Goal: Task Accomplishment & Management: Complete application form

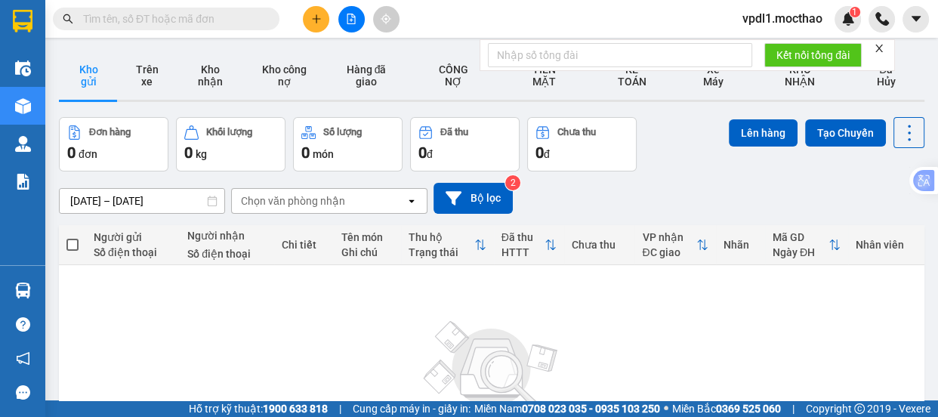
click at [785, 16] on span "vpdl1.mocthao" at bounding box center [782, 18] width 104 height 19
click at [773, 45] on span "Đăng xuất" at bounding box center [788, 47] width 73 height 17
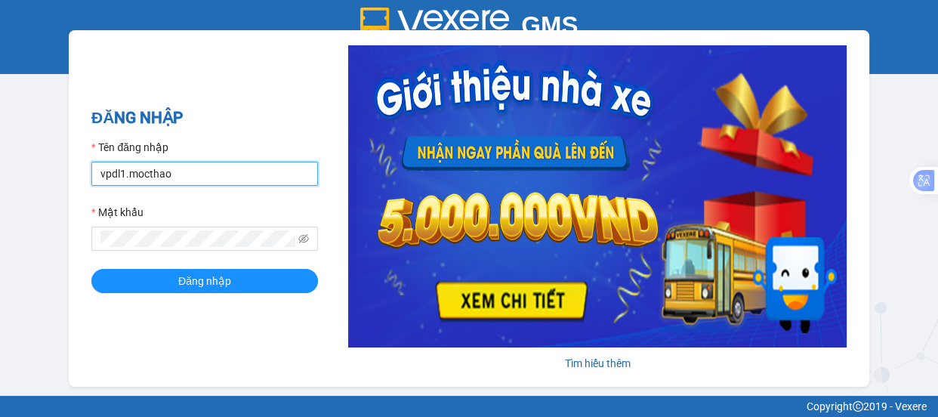
click at [199, 169] on input "vpdl1.mocthao" at bounding box center [204, 174] width 226 height 24
type input "vpdl2.mocthao"
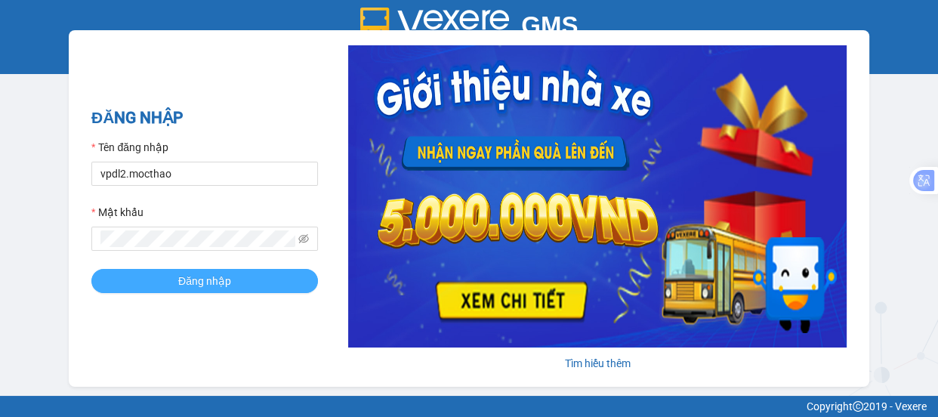
click at [205, 275] on span "Đăng nhập" at bounding box center [204, 281] width 53 height 17
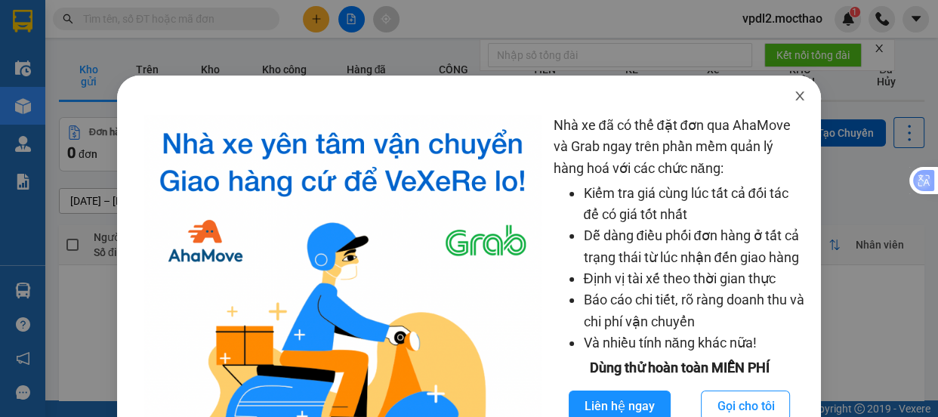
click at [795, 98] on icon "close" at bounding box center [799, 95] width 8 height 9
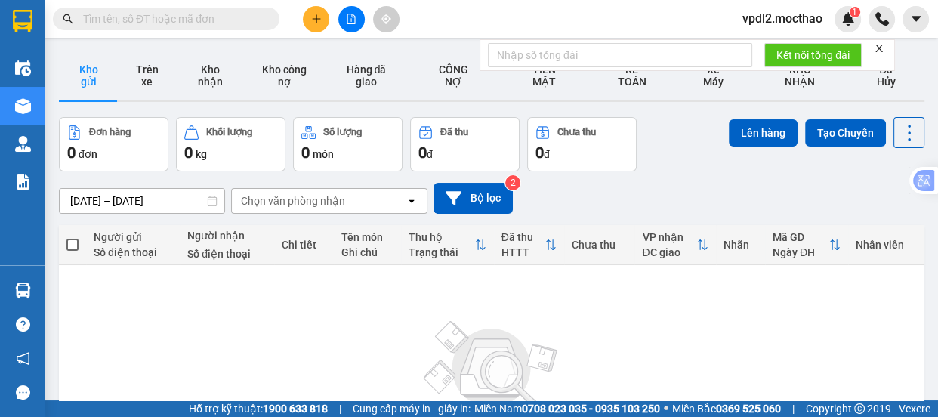
click at [880, 45] on icon "close" at bounding box center [878, 48] width 11 height 11
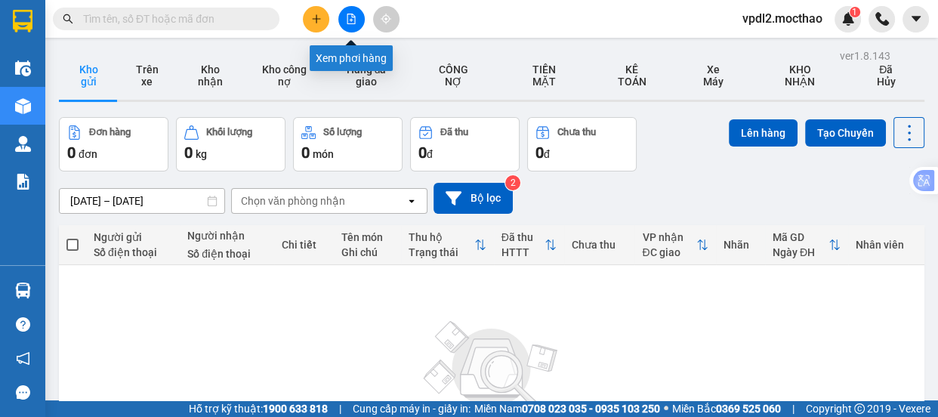
click at [350, 15] on icon "file-add" at bounding box center [351, 19] width 11 height 11
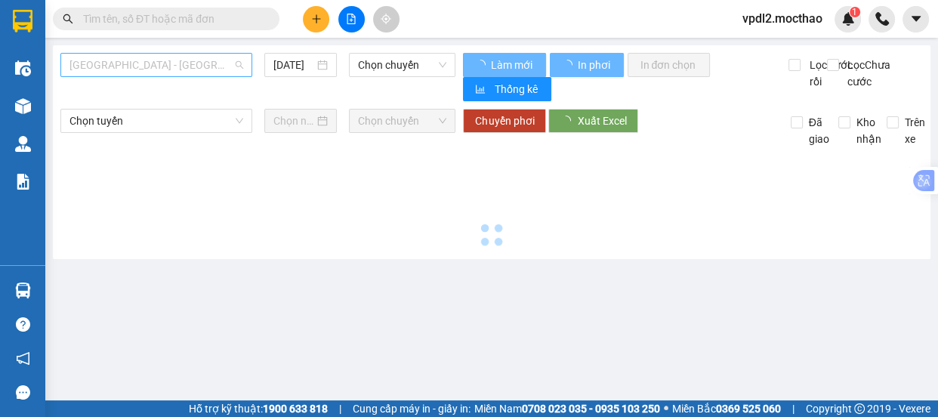
click at [173, 66] on span "[GEOGRAPHIC_DATA] - [GEOGRAPHIC_DATA]" at bounding box center [156, 65] width 174 height 23
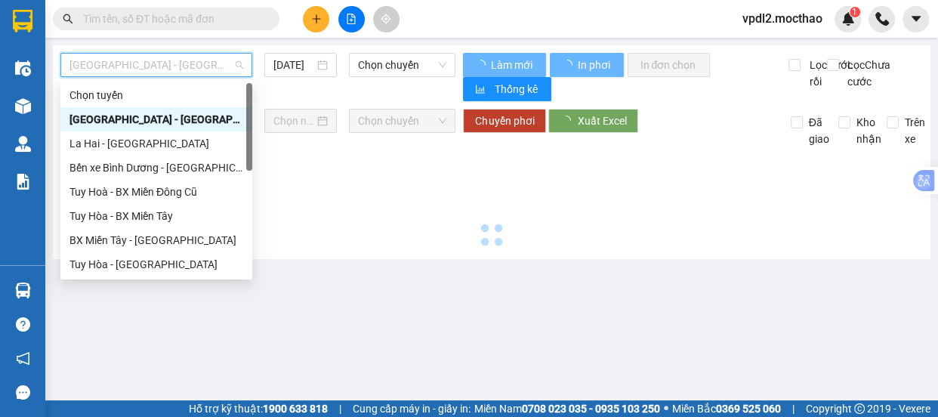
type input "[DATE]"
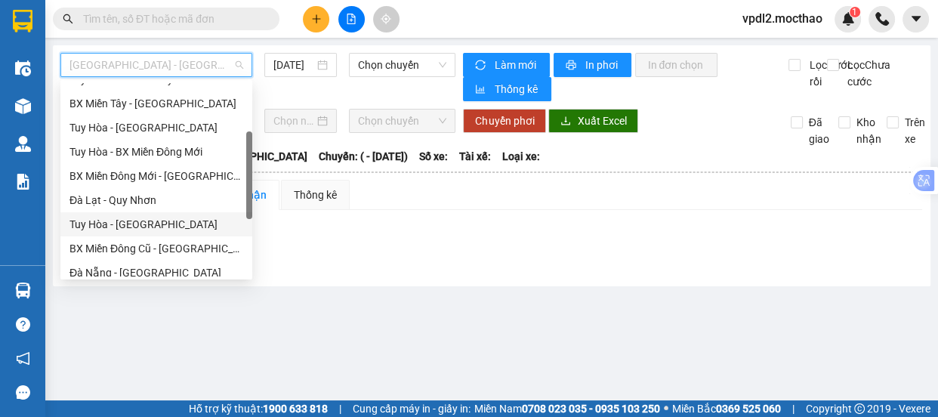
scroll to position [205, 0]
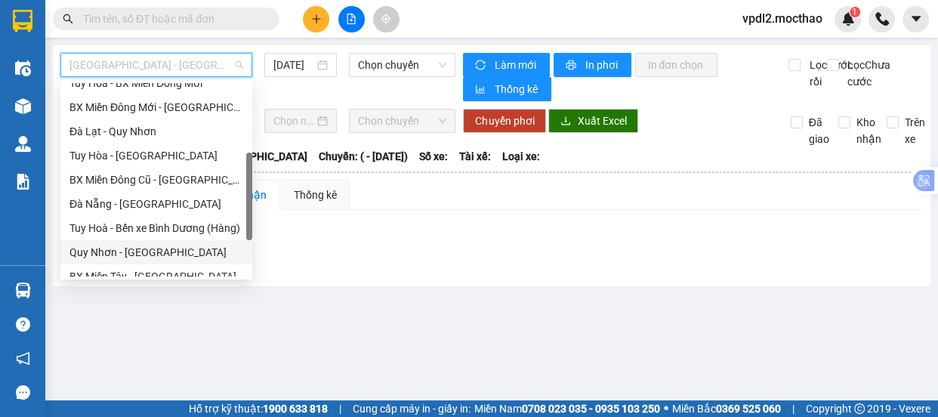
click at [136, 249] on div "Quy Nhơn - [GEOGRAPHIC_DATA]" at bounding box center [156, 252] width 174 height 17
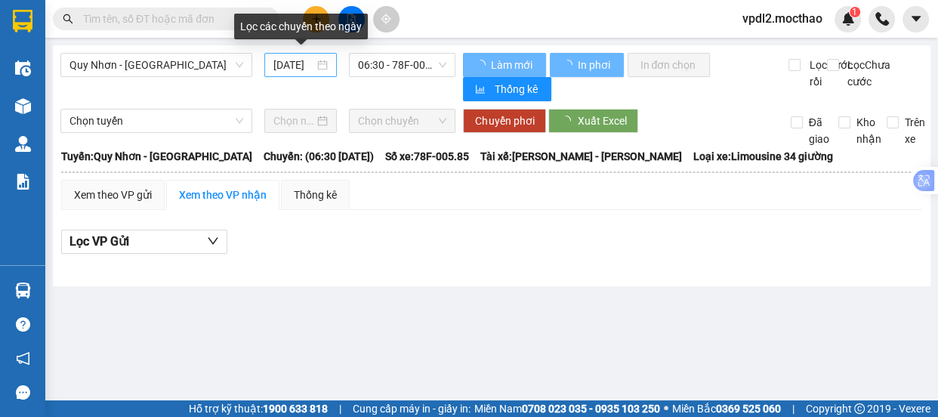
click at [327, 66] on div "[DATE]" at bounding box center [300, 65] width 54 height 17
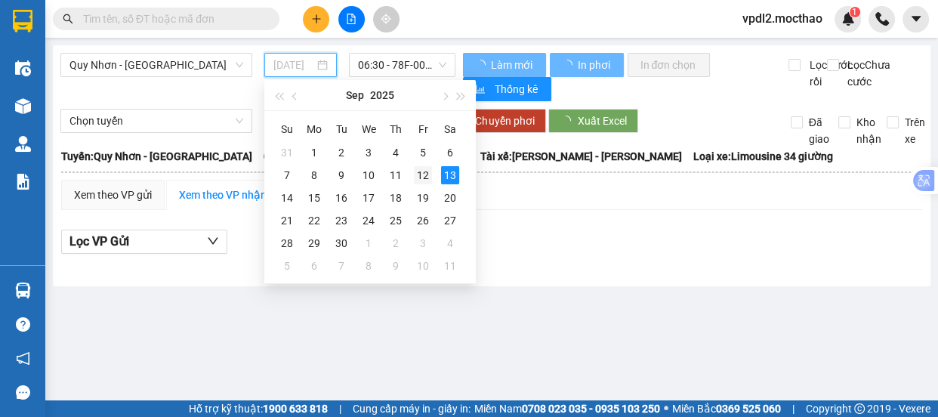
click at [427, 180] on div "12" at bounding box center [423, 175] width 18 height 18
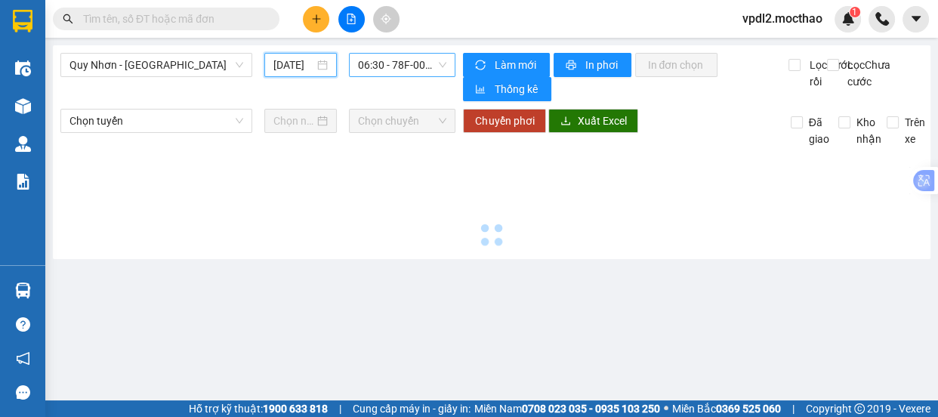
type input "[DATE]"
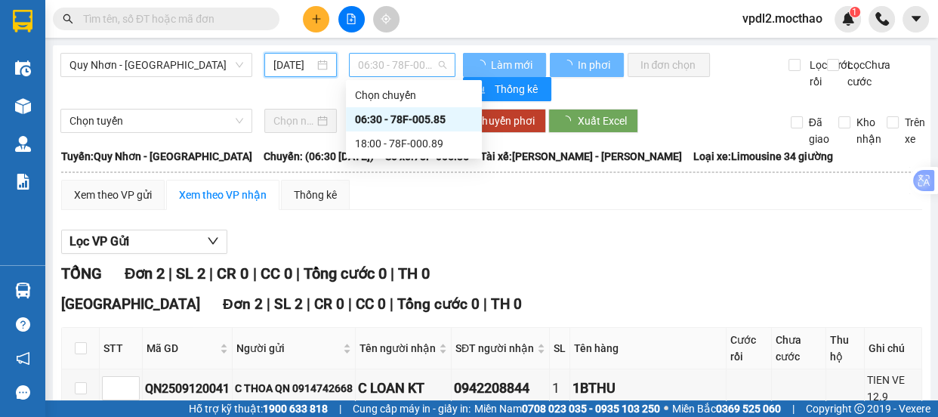
click at [413, 66] on span "06:30 - 78F-005.85" at bounding box center [402, 65] width 88 height 23
click at [424, 142] on div "18:00 - 78F-000.89" at bounding box center [414, 143] width 118 height 17
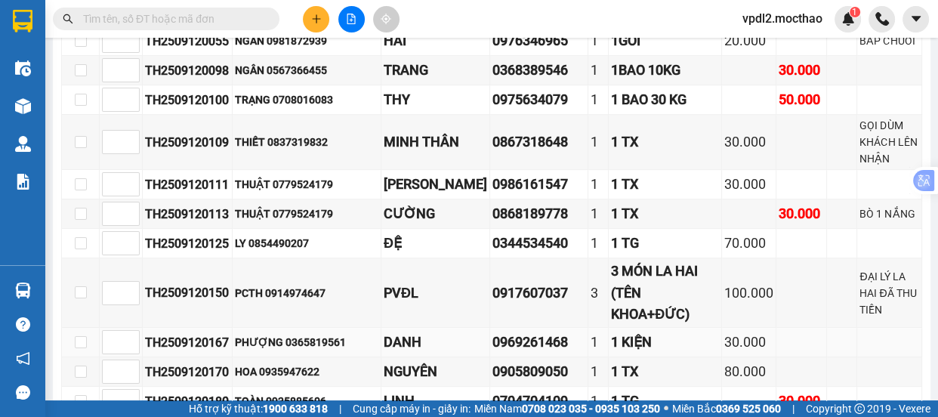
scroll to position [622, 0]
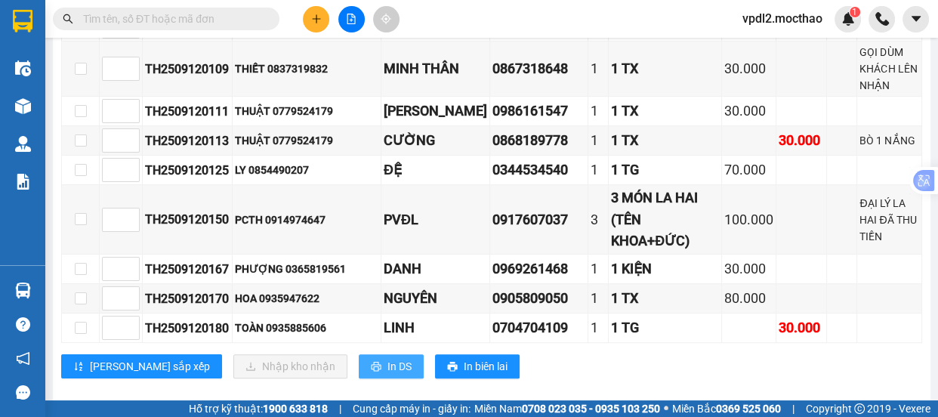
click at [387, 358] on span "In DS" at bounding box center [399, 366] width 24 height 17
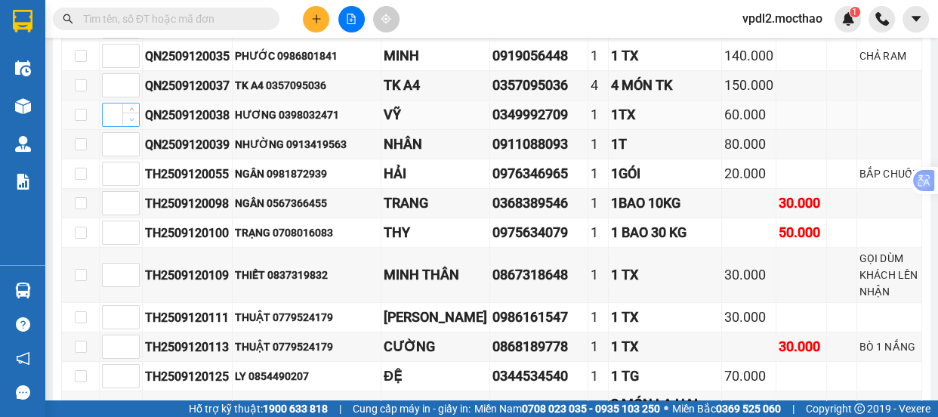
scroll to position [211, 0]
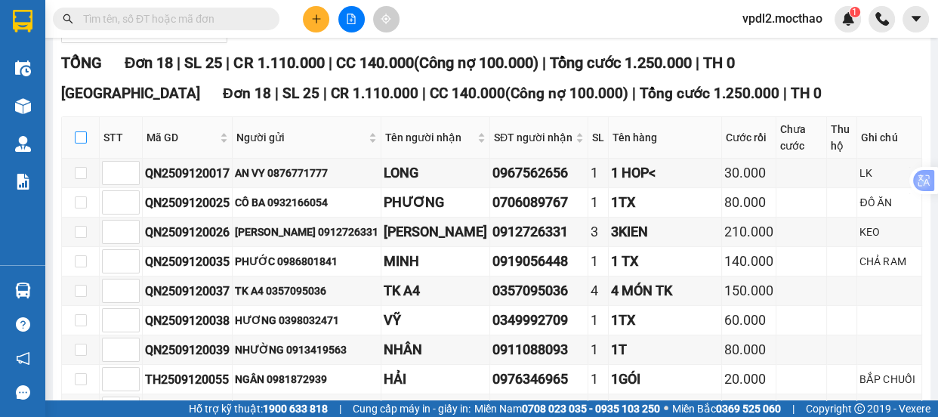
click at [85, 138] on input "checkbox" at bounding box center [81, 137] width 12 height 12
checkbox input "true"
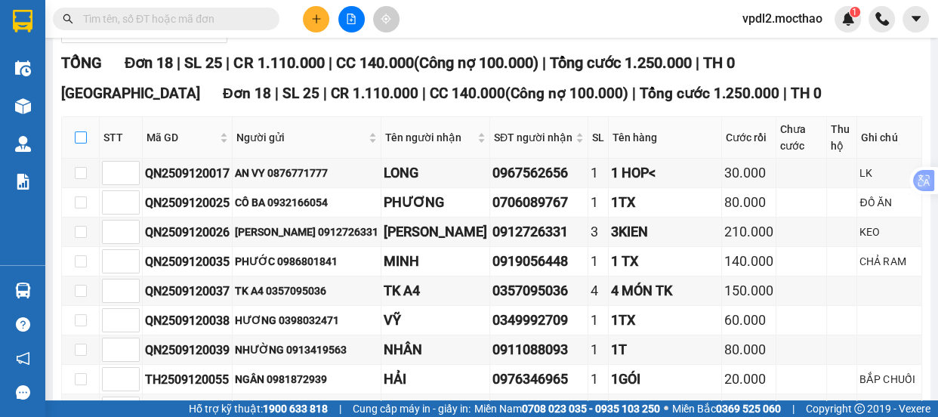
checkbox input "true"
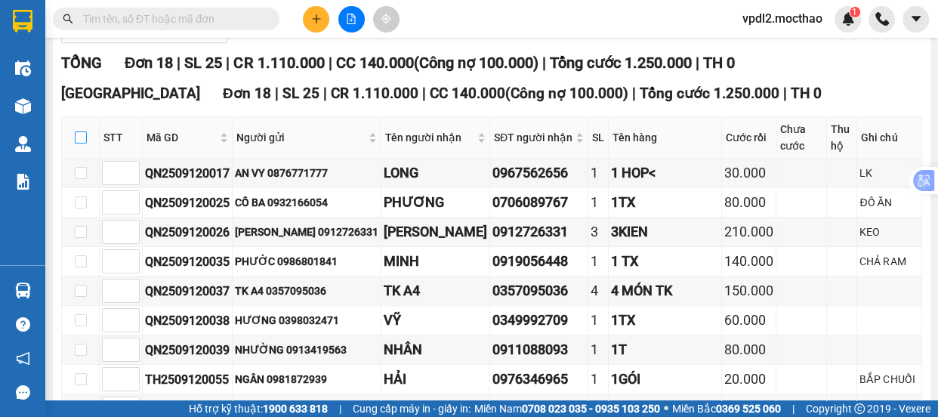
checkbox input "true"
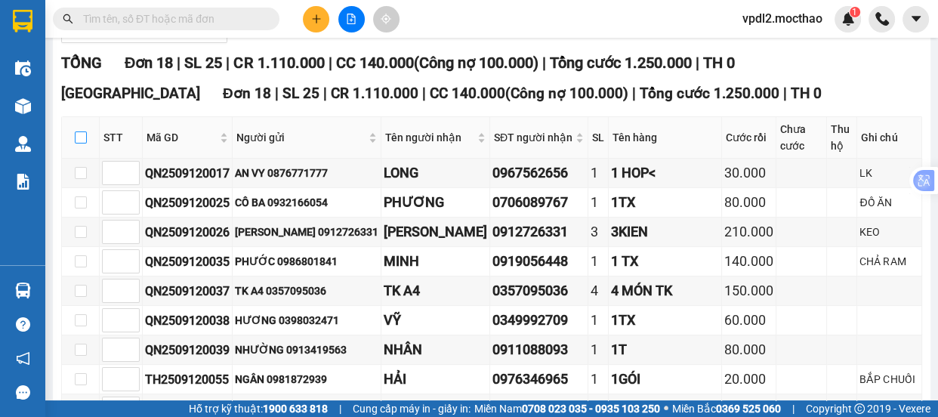
checkbox input "true"
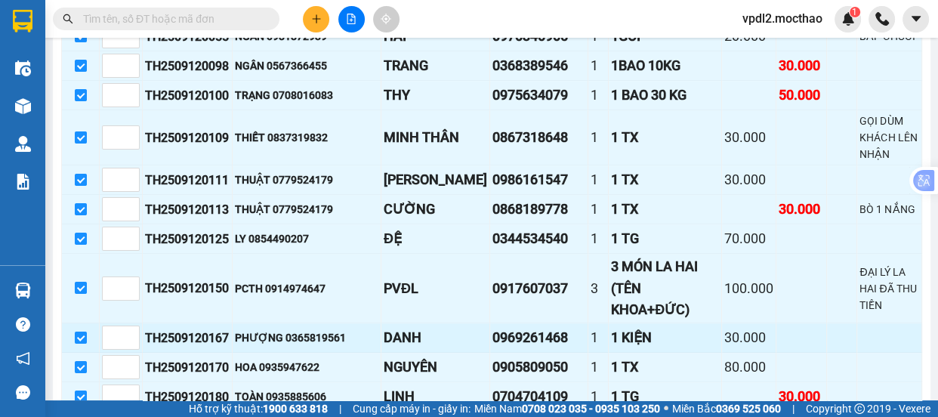
scroll to position [622, 0]
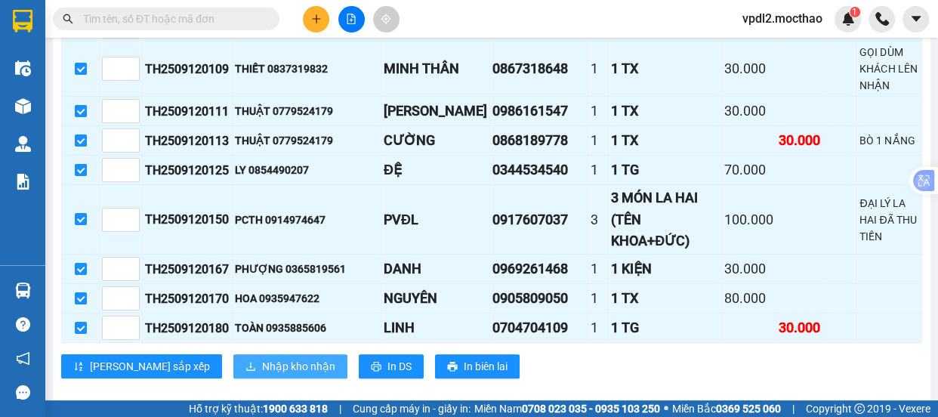
click at [262, 358] on span "Nhập kho nhận" at bounding box center [298, 366] width 73 height 17
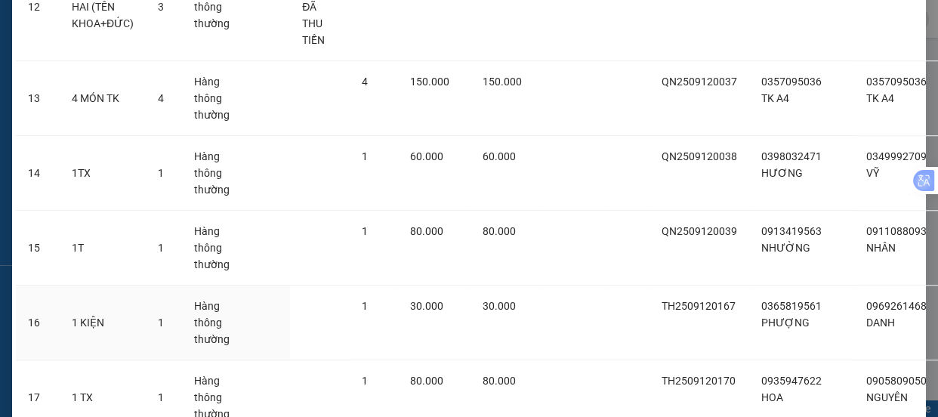
scroll to position [1246, 0]
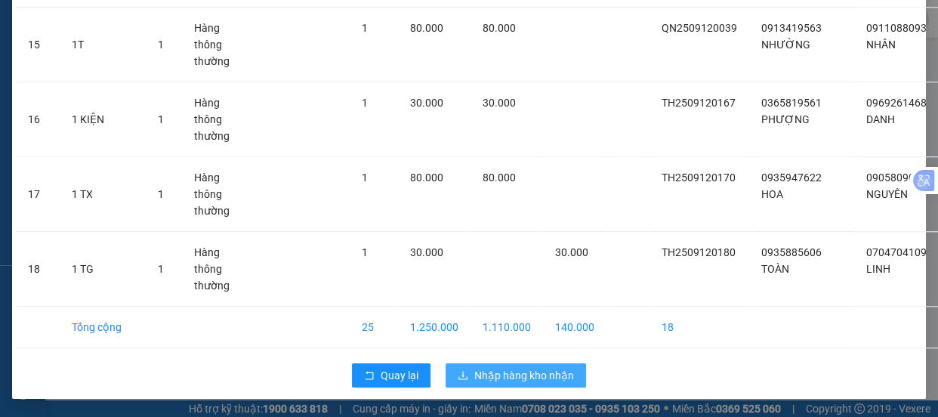
click at [518, 378] on span "Nhập hàng kho nhận" at bounding box center [524, 375] width 100 height 17
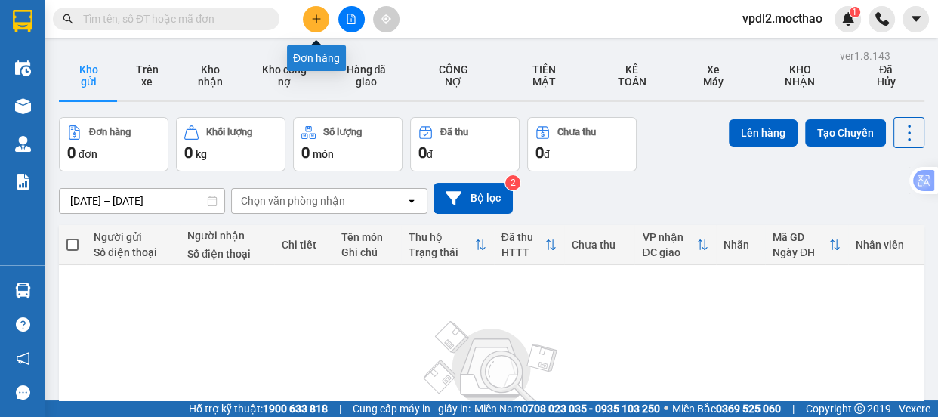
click at [327, 17] on button at bounding box center [316, 19] width 26 height 26
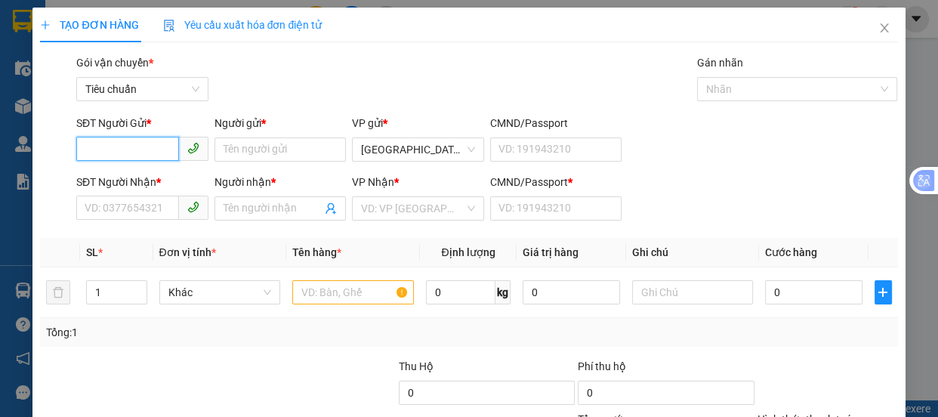
click at [136, 155] on input "SĐT Người Gửi *" at bounding box center [127, 149] width 103 height 24
drag, startPoint x: 134, startPoint y: 180, endPoint x: 143, endPoint y: 187, distance: 11.3
click at [140, 187] on div "0903747232 - [PERSON_NAME]" at bounding box center [159, 179] width 149 height 17
type input "0903747232"
type input "[PERSON_NAME]"
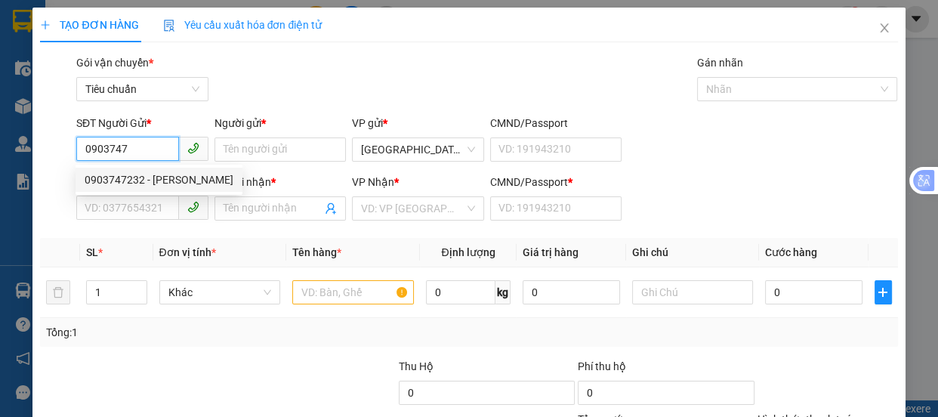
type input "0978757627"
type input "CẦU"
type input "0"
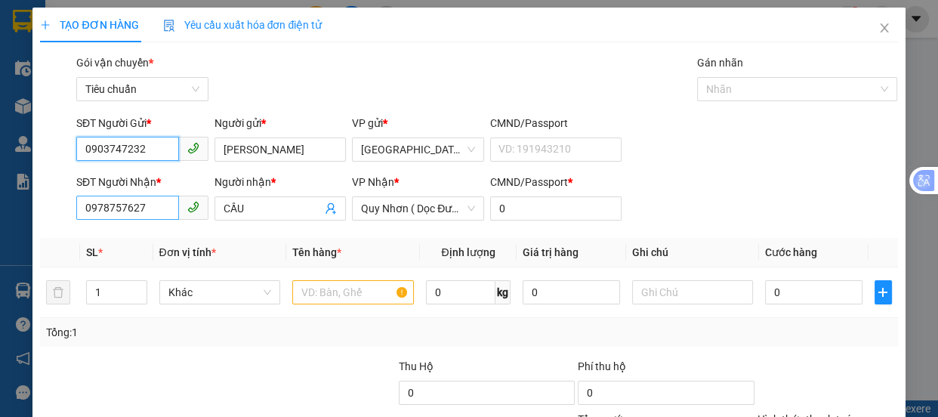
type input "60.000"
type input "0903747232"
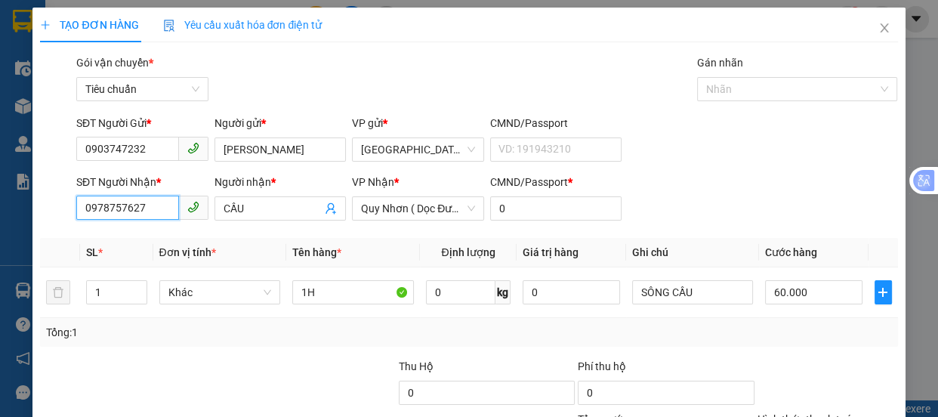
click at [152, 204] on input "0978757627" at bounding box center [127, 208] width 103 height 24
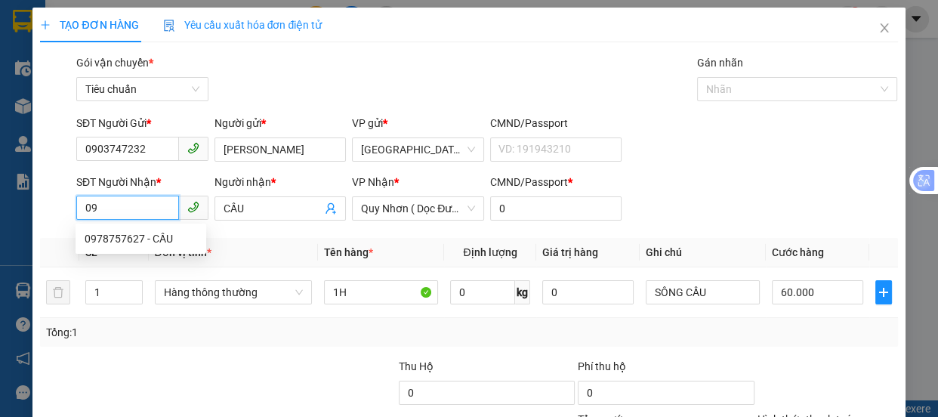
type input "0"
type input "9"
type input "0986111144"
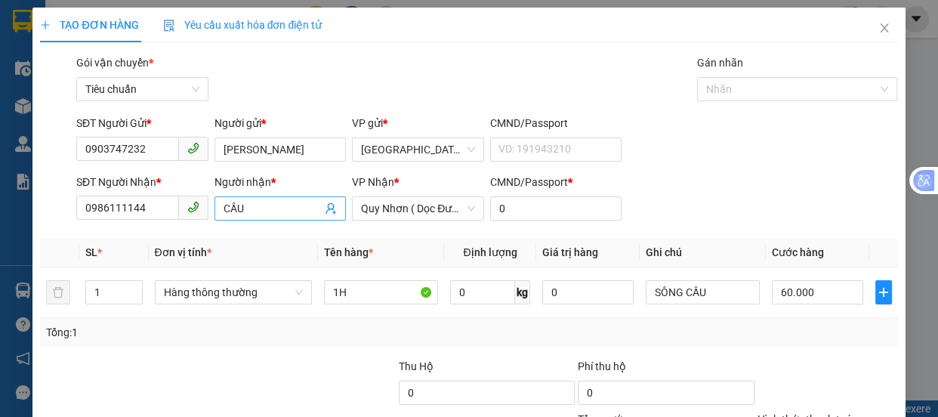
click at [279, 213] on input "CẦU" at bounding box center [272, 208] width 99 height 17
type input "C"
type input "k"
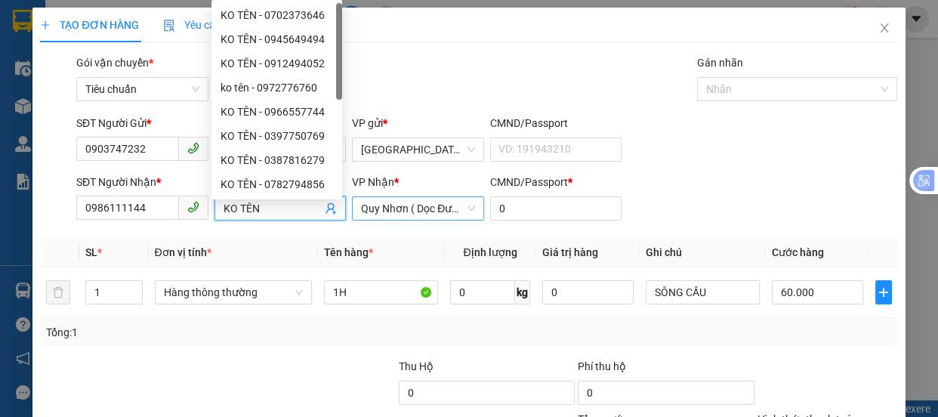
click at [385, 208] on span "Quy Nhơn ( Dọc Đường )" at bounding box center [418, 208] width 114 height 23
type input "KO TÊN"
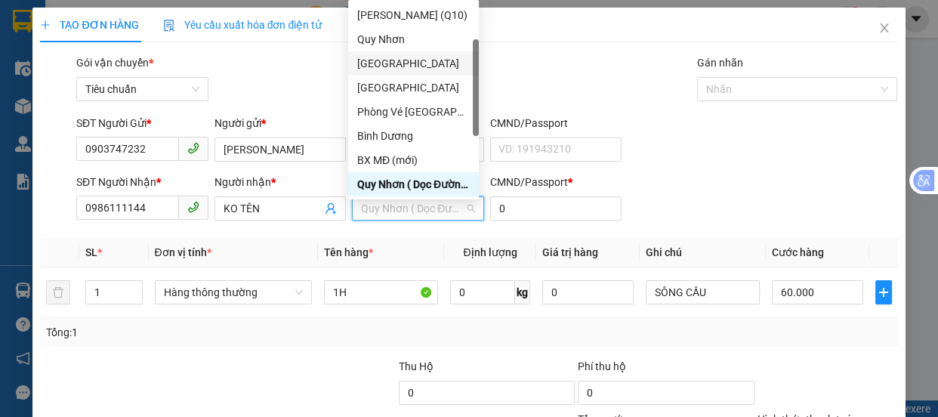
click at [383, 63] on div "[GEOGRAPHIC_DATA]" at bounding box center [413, 63] width 112 height 17
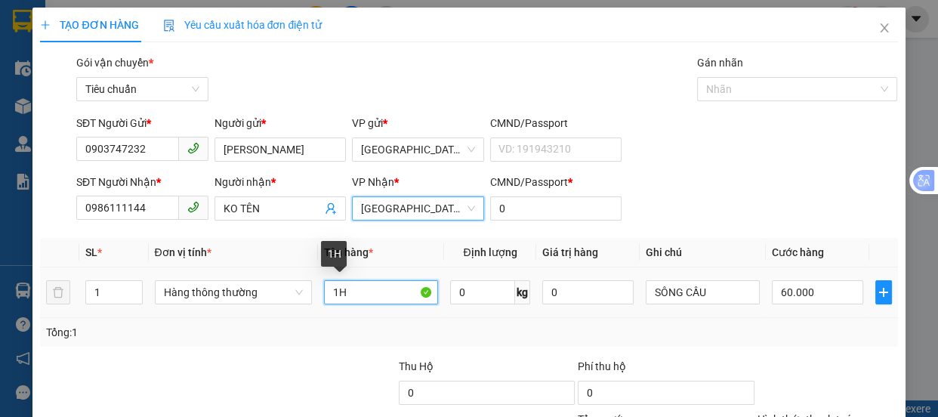
click at [365, 291] on input "1H" at bounding box center [381, 292] width 114 height 24
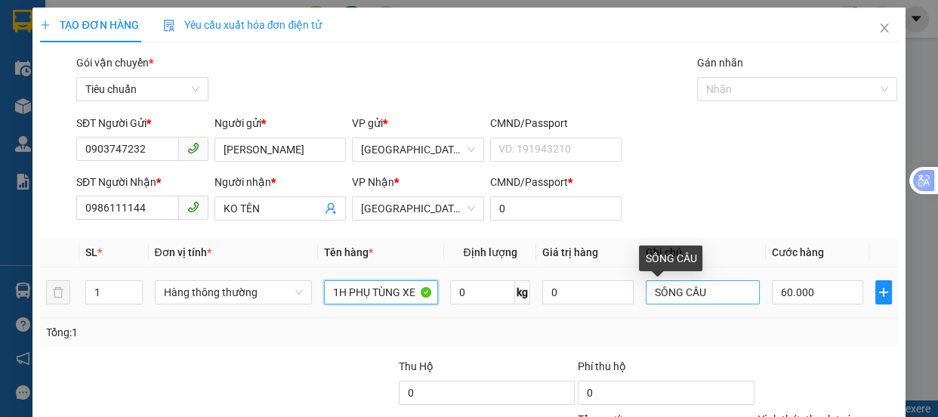
type input "1H PHỤ TÙNG XE"
click at [712, 291] on input "SÔNG CẦU" at bounding box center [702, 292] width 114 height 24
type input "S"
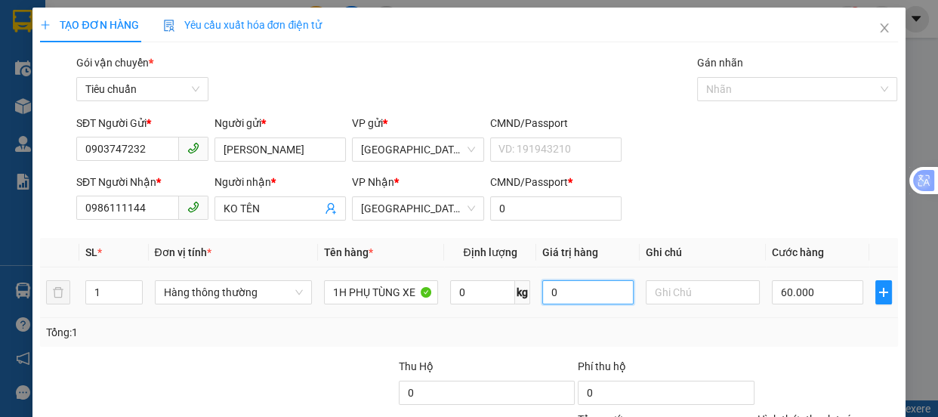
click at [562, 294] on input "0" at bounding box center [587, 292] width 91 height 24
type input "5.000.000"
click at [800, 291] on input "60.000" at bounding box center [817, 292] width 91 height 24
type input "0"
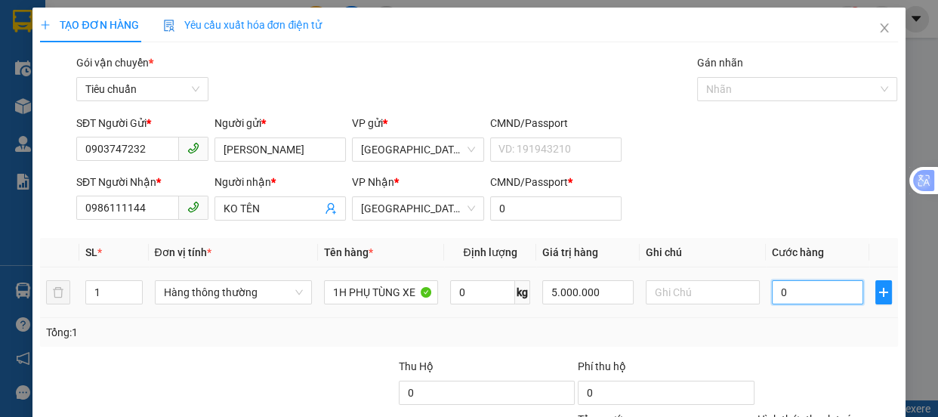
type input "1"
type input "01"
type input "10"
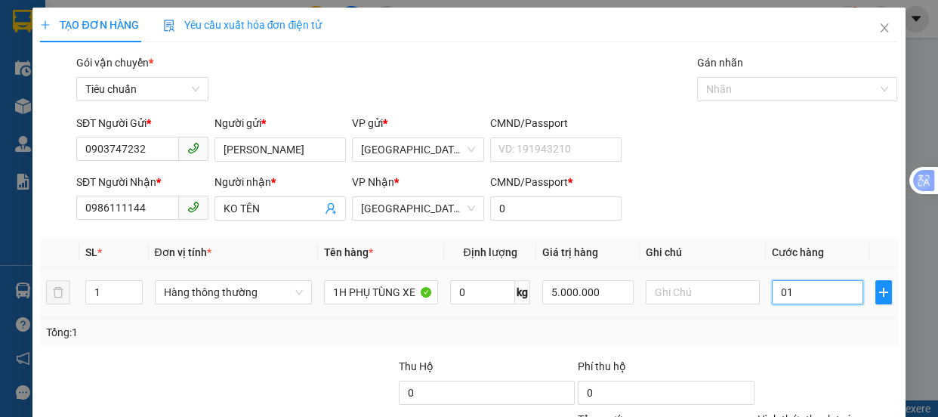
type input "010"
type input "100"
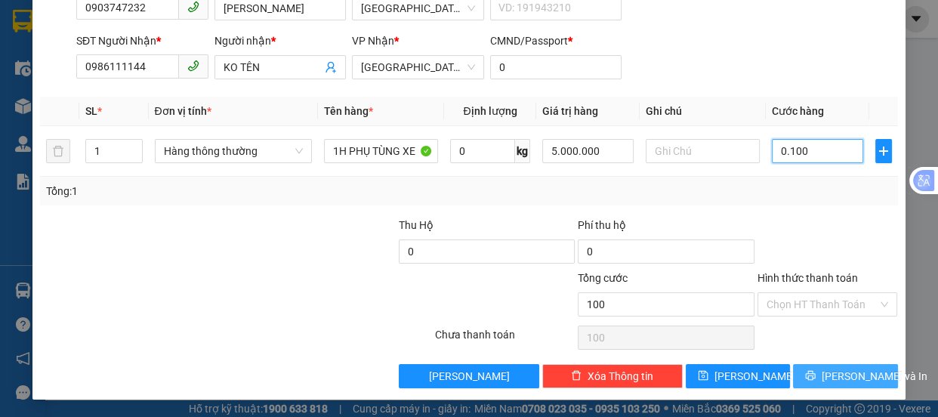
type input "0.100"
type input "100.000"
click at [846, 374] on span "[PERSON_NAME] và In" at bounding box center [874, 376] width 106 height 17
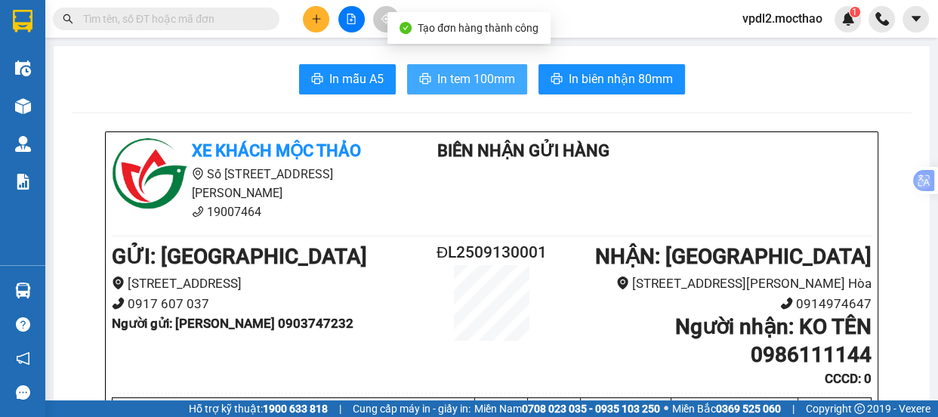
click at [483, 79] on span "In tem 100mm" at bounding box center [476, 78] width 78 height 19
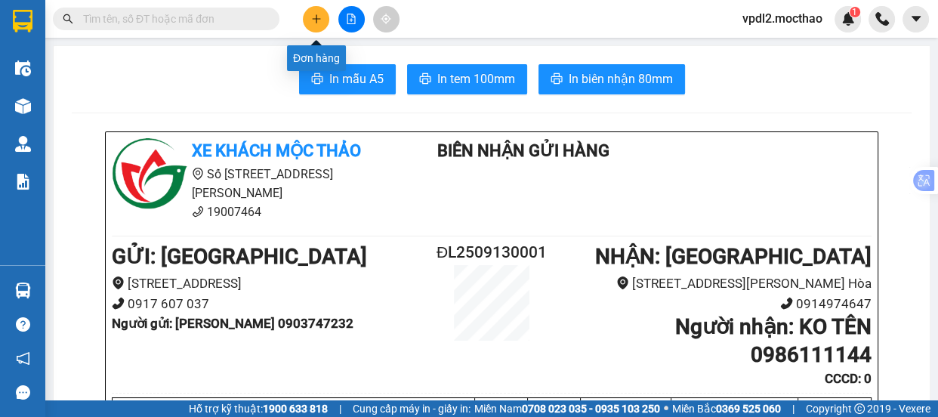
click at [315, 21] on icon "plus" at bounding box center [316, 19] width 11 height 11
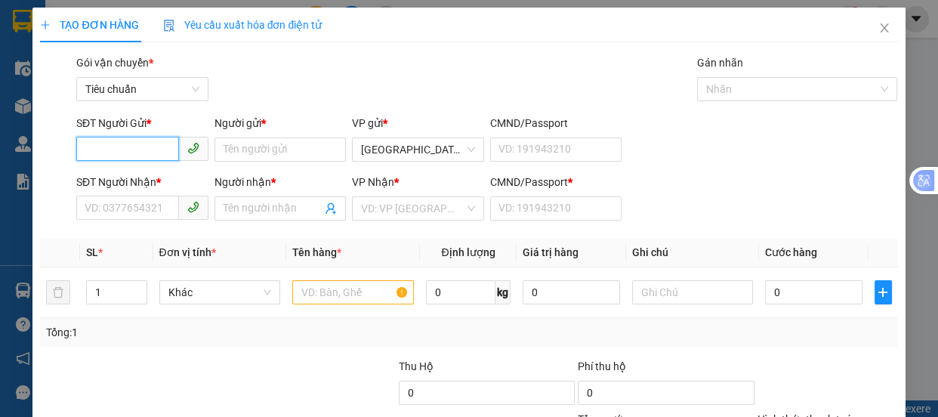
click at [139, 149] on input "SĐT Người Gửi *" at bounding box center [127, 149] width 103 height 24
click at [114, 179] on div "0988370464 - [PERSON_NAME]" at bounding box center [159, 179] width 149 height 17
type input "0988370464"
type input "NHUNG"
type input "0941066154"
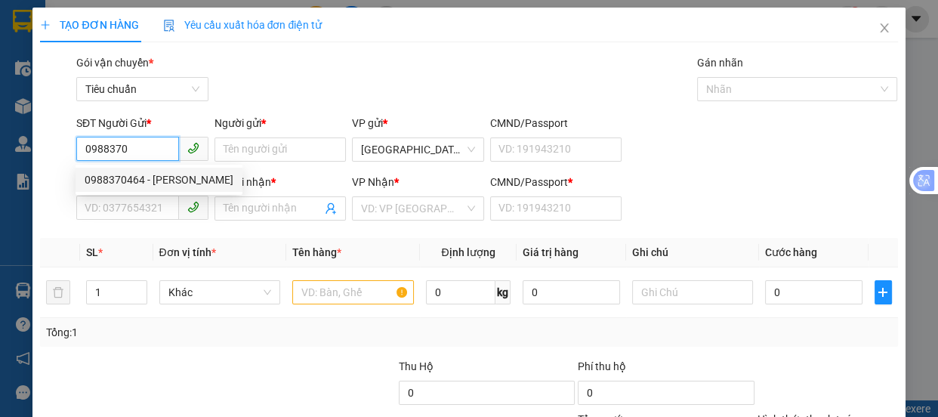
type input "HÂN"
type input "0"
type input "60.000"
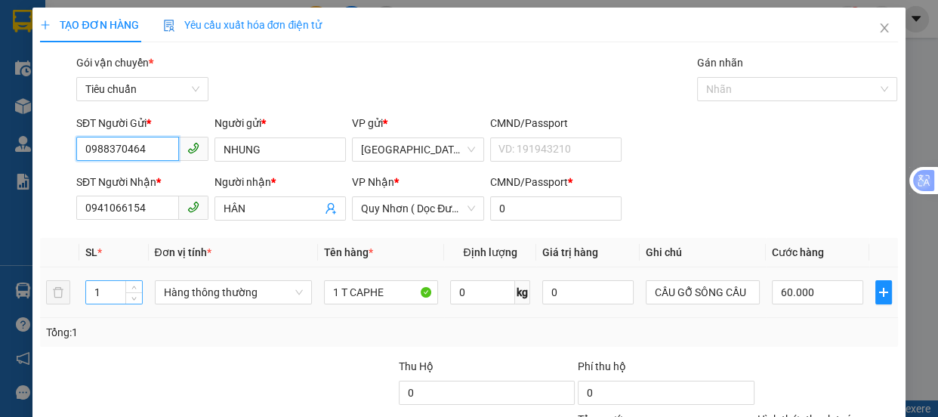
type input "0988370464"
click at [106, 291] on input "1" at bounding box center [113, 292] width 55 height 23
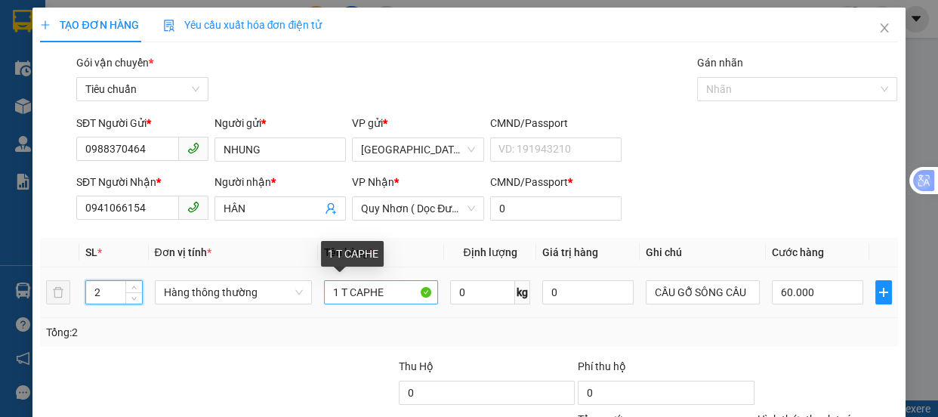
type input "2"
click at [341, 294] on input "1 T CAPHE" at bounding box center [381, 292] width 114 height 24
type input "0"
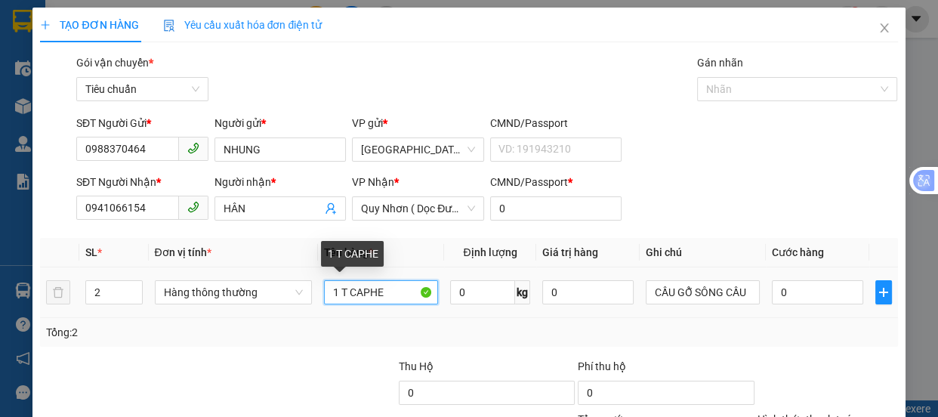
click at [336, 288] on input "1 T CAPHE" at bounding box center [381, 292] width 114 height 24
type input "2 T CAPHE"
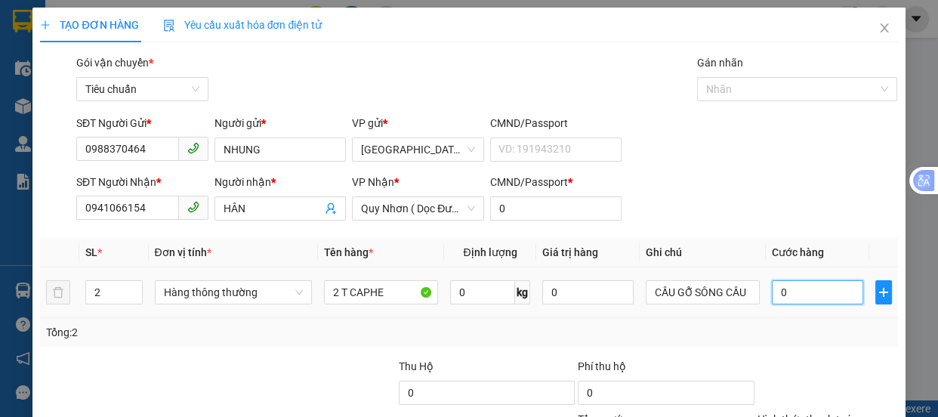
click at [793, 289] on input "0" at bounding box center [817, 292] width 91 height 24
type input "1"
type input "15"
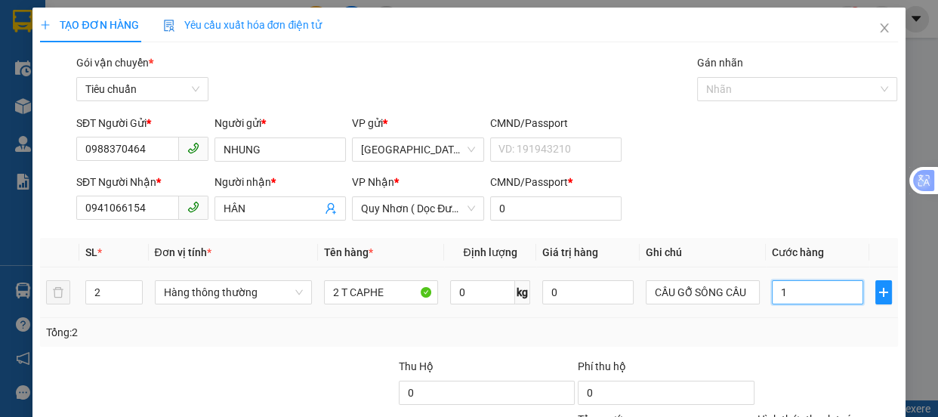
type input "15"
type input "150"
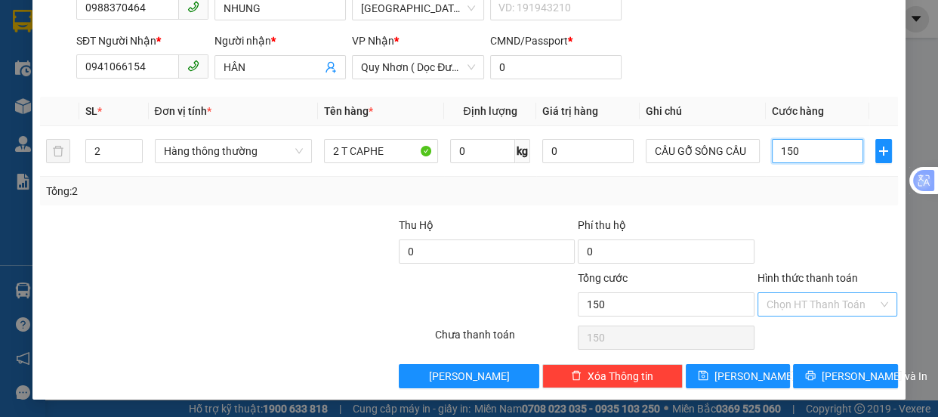
type input "150"
type input "150.000"
click at [809, 307] on input "Hình thức thanh toán" at bounding box center [822, 304] width 112 height 23
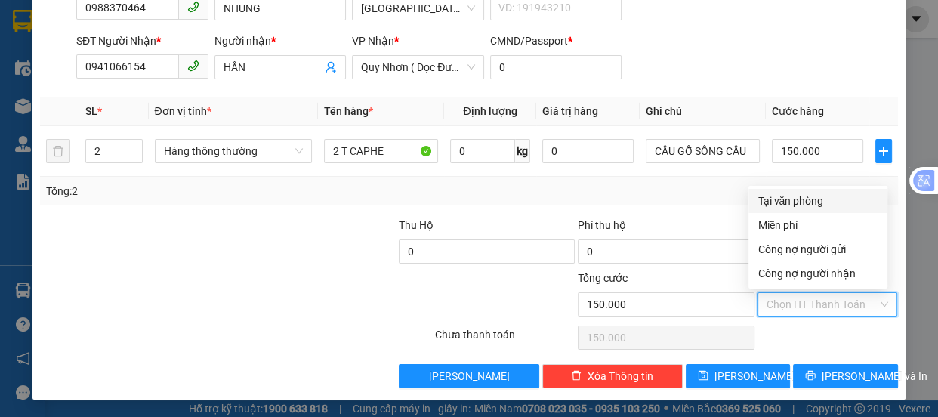
click at [793, 202] on div "Tại văn phòng" at bounding box center [817, 201] width 121 height 17
type input "0"
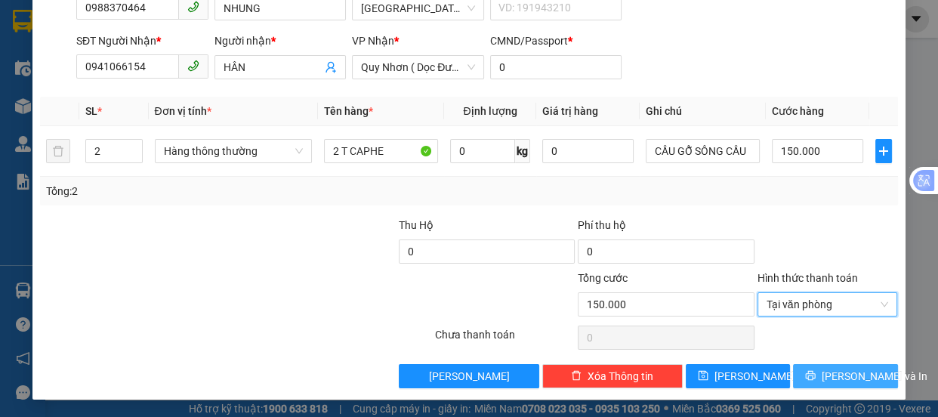
click at [834, 372] on span "[PERSON_NAME] và In" at bounding box center [874, 376] width 106 height 17
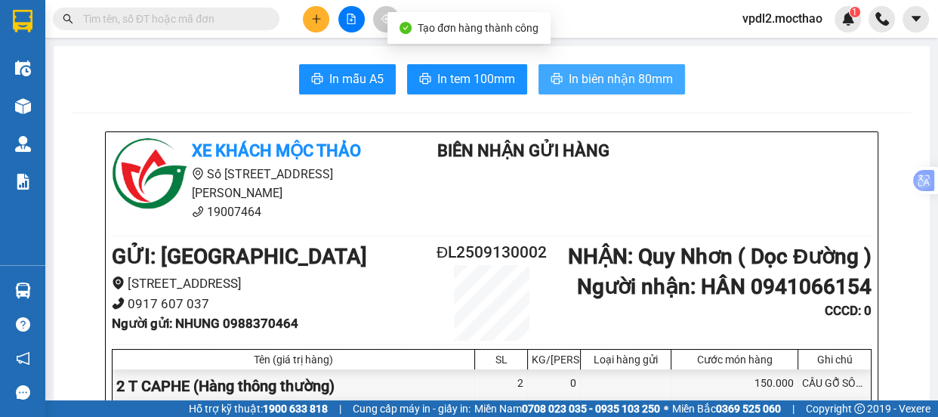
click at [630, 78] on span "In biên nhận 80mm" at bounding box center [620, 78] width 104 height 19
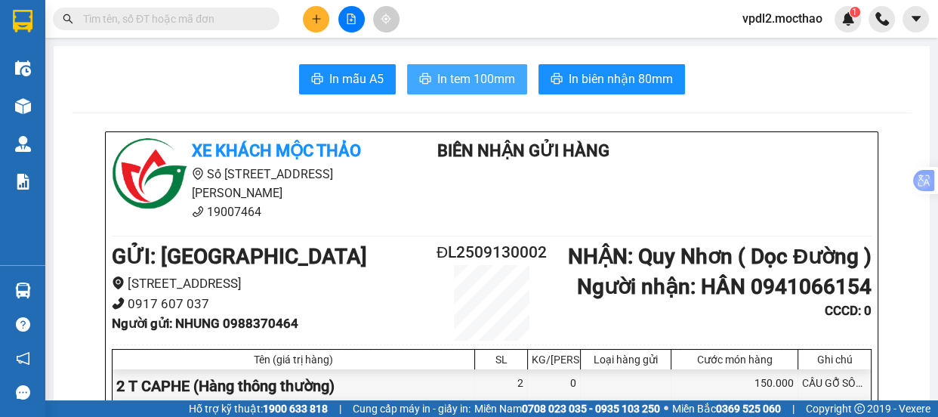
click at [463, 79] on span "In tem 100mm" at bounding box center [476, 78] width 78 height 19
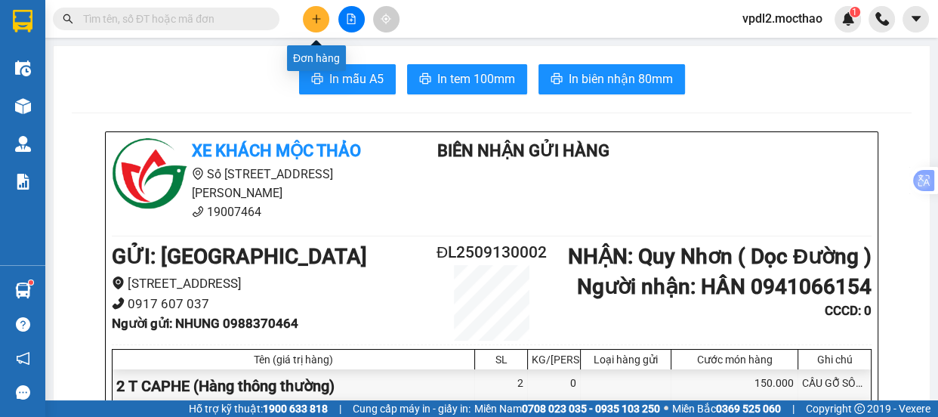
click at [322, 22] on button at bounding box center [316, 19] width 26 height 26
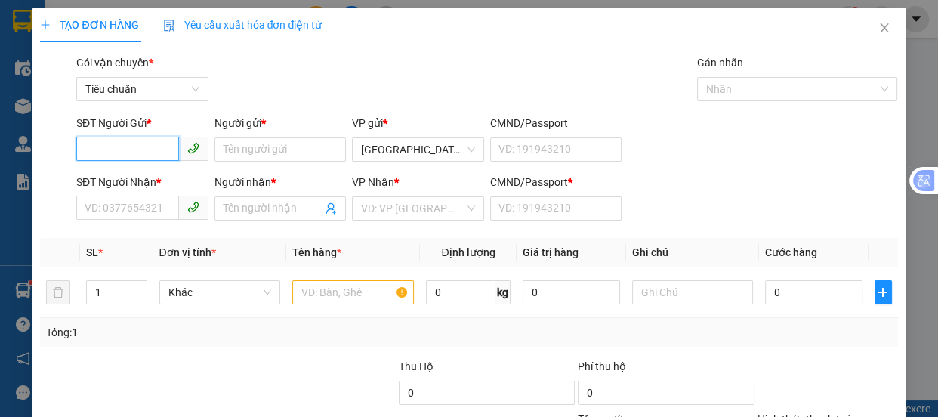
click at [155, 156] on input "SĐT Người Gửi *" at bounding box center [127, 149] width 103 height 24
click at [117, 173] on div "0917607037 - PVĐL" at bounding box center [141, 179] width 112 height 17
type input "0917607037"
type input "PVĐL"
type input "0916564849"
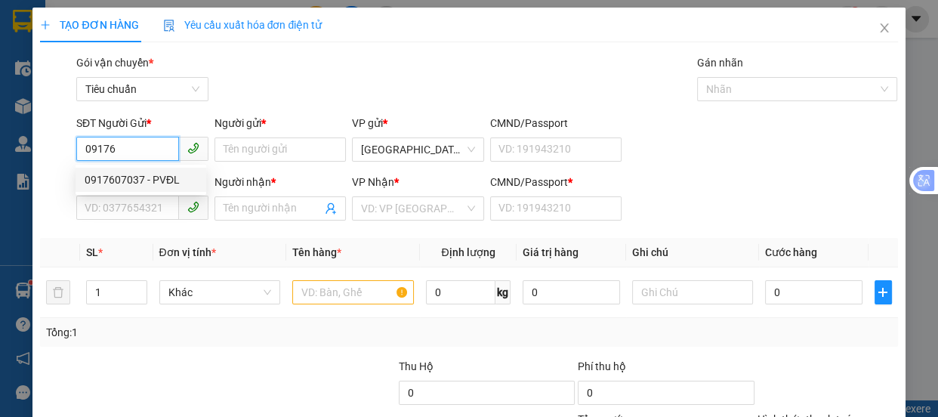
type input "KẾ TOÁN"
type input "A"
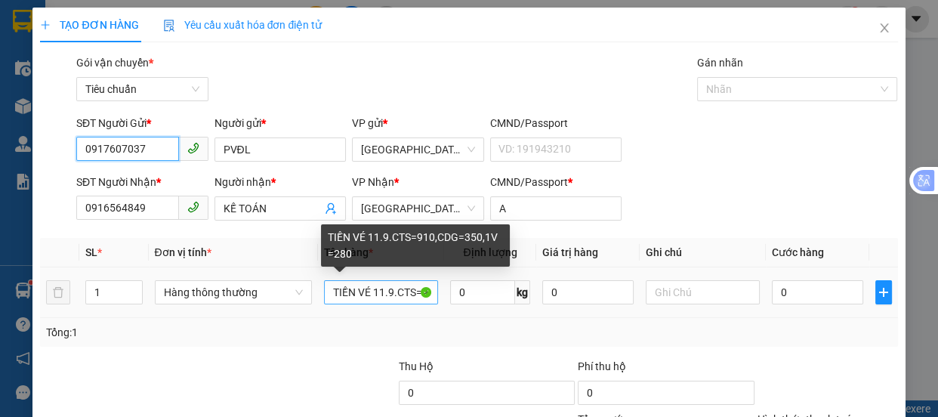
type input "0917607037"
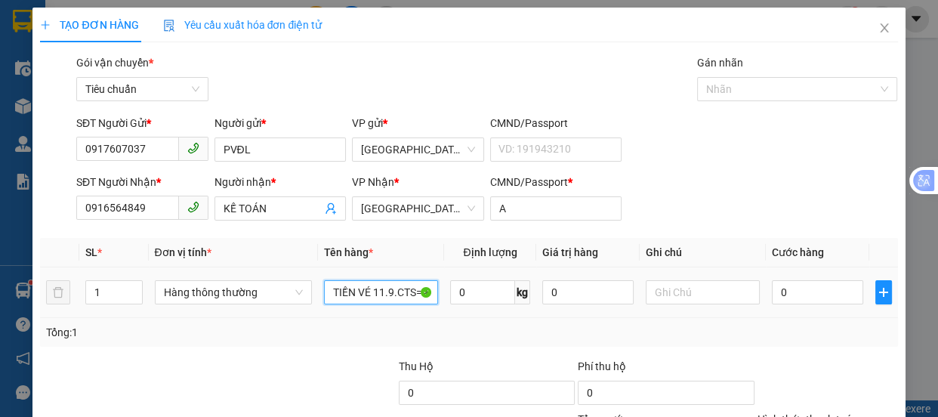
drag, startPoint x: 430, startPoint y: 290, endPoint x: 322, endPoint y: 309, distance: 110.3
click at [322, 310] on td "TIỀN VÉ 11.9.CTS=910,CDG=350,1V =280" at bounding box center [381, 292] width 126 height 51
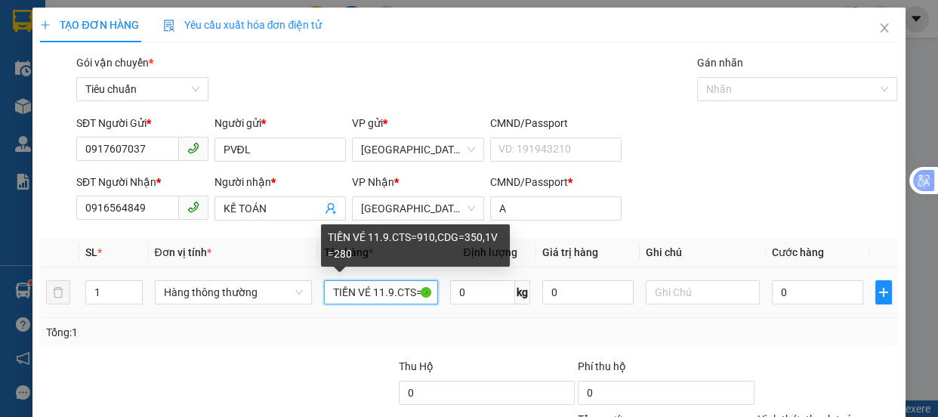
type input ",CDG=350,1V =280"
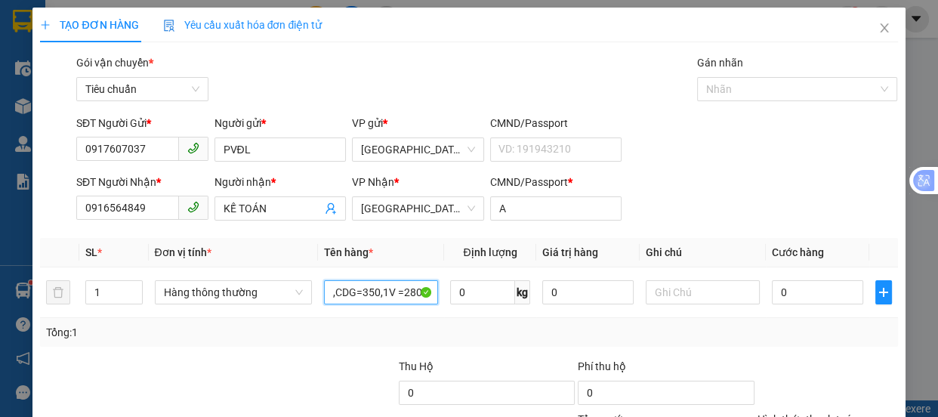
drag, startPoint x: 424, startPoint y: 293, endPoint x: 301, endPoint y: 323, distance: 126.0
click at [303, 324] on div "SL * Đơn vị tính * Tên hàng * Định lượng Giá trị hàng Ghi chú Cước hàng 1 Hàng …" at bounding box center [468, 292] width 857 height 109
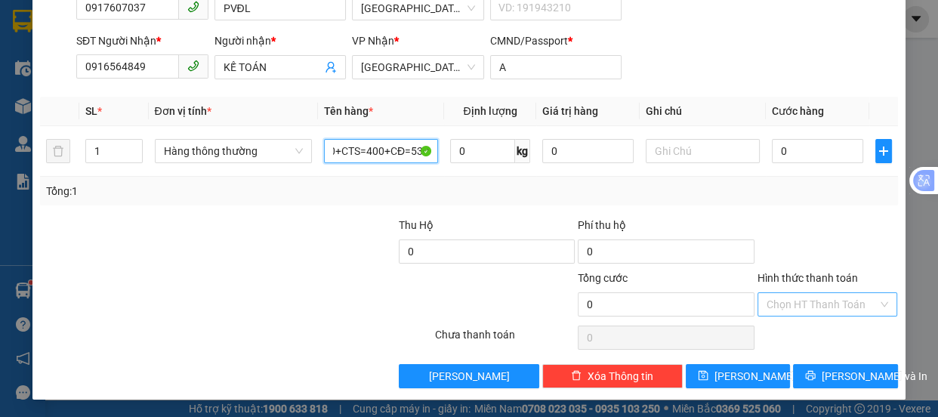
type input "TIỀN VÉ 12/*=2010+CTS=400+CĐ=530"
click at [813, 303] on input "Hình thức thanh toán" at bounding box center [822, 304] width 112 height 23
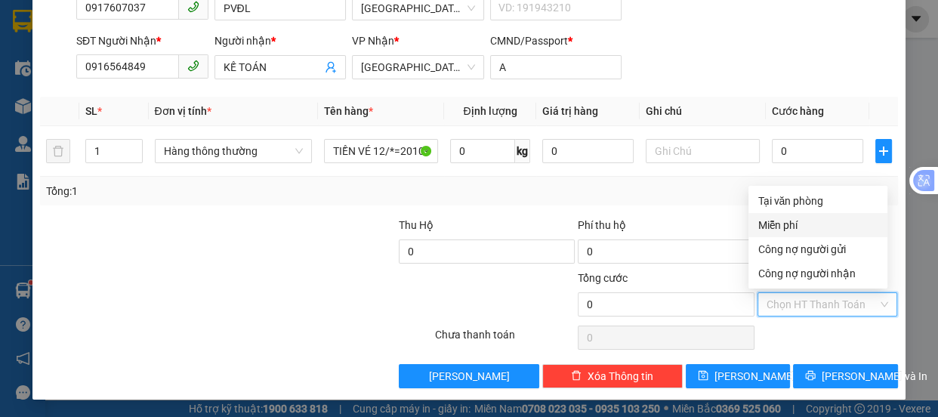
click at [791, 223] on div "Miễn phí" at bounding box center [817, 225] width 121 height 17
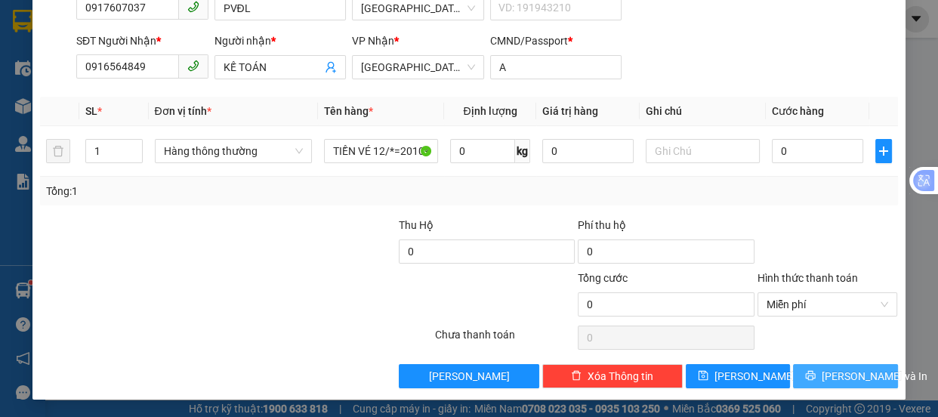
click at [843, 377] on span "[PERSON_NAME] và In" at bounding box center [874, 376] width 106 height 17
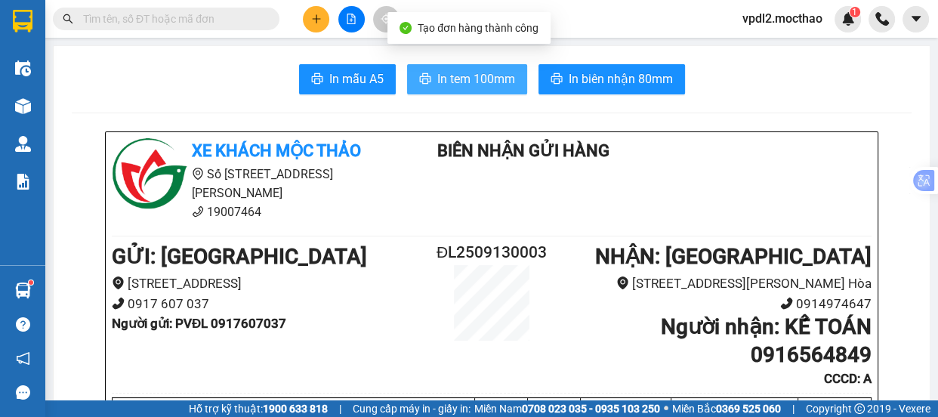
click at [461, 75] on span "In tem 100mm" at bounding box center [476, 78] width 78 height 19
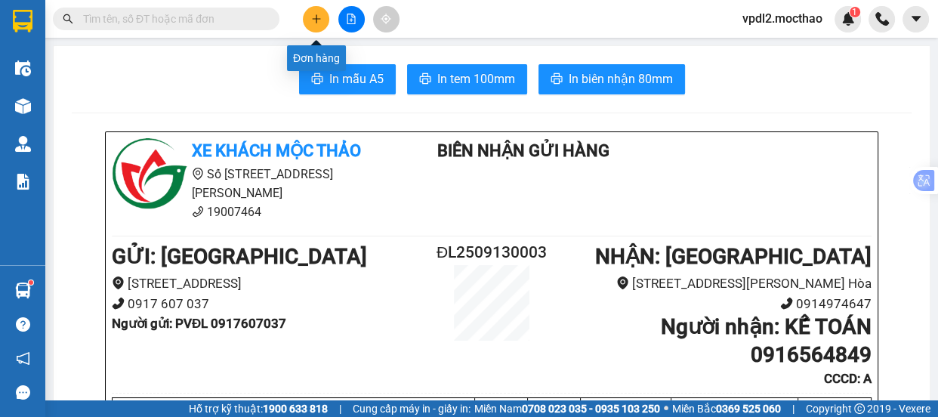
click at [316, 14] on icon "plus" at bounding box center [316, 19] width 11 height 11
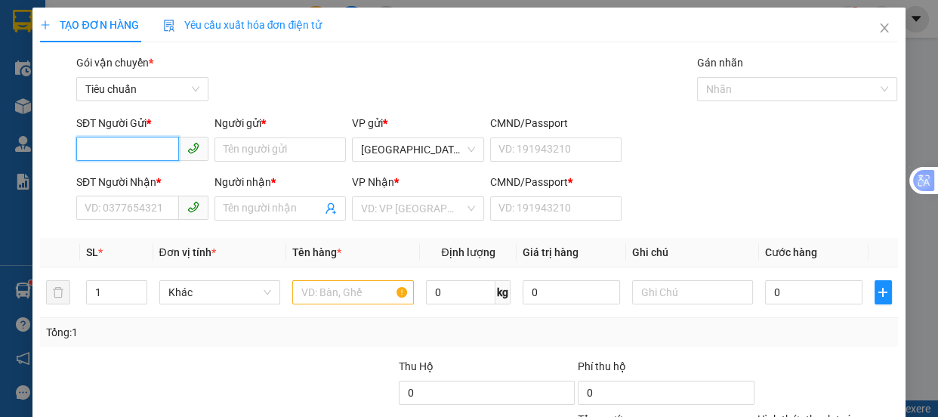
click at [136, 153] on input "SĐT Người Gửi *" at bounding box center [127, 149] width 103 height 24
type input "0968674935"
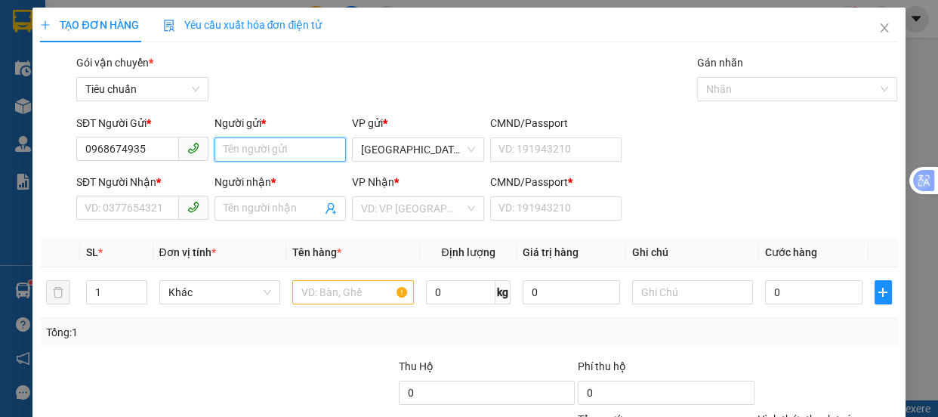
click at [234, 151] on input "Người gửi *" at bounding box center [280, 149] width 132 height 24
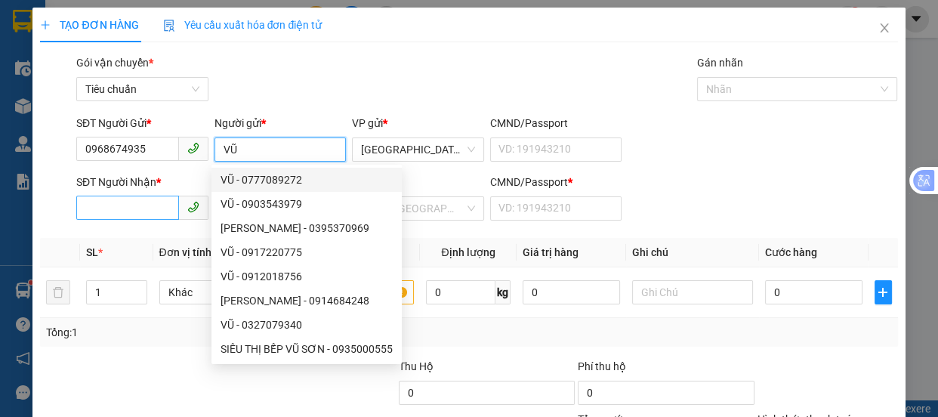
type input "VŨ"
click at [143, 211] on input "SĐT Người Nhận *" at bounding box center [127, 208] width 103 height 24
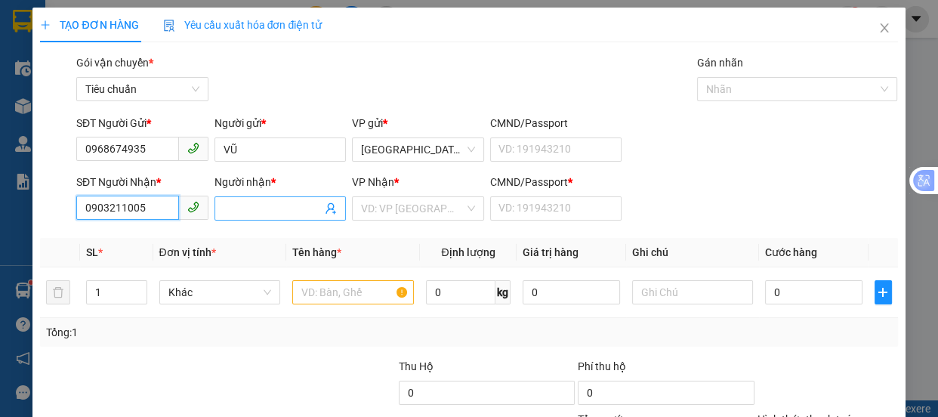
type input "0903211005"
click at [241, 209] on input "Người nhận *" at bounding box center [272, 208] width 99 height 17
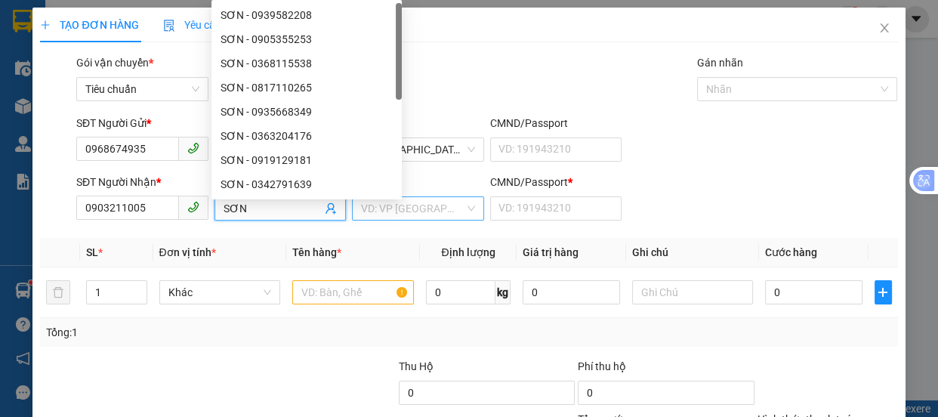
type input "SƠN"
click at [401, 215] on input "search" at bounding box center [412, 208] width 103 height 23
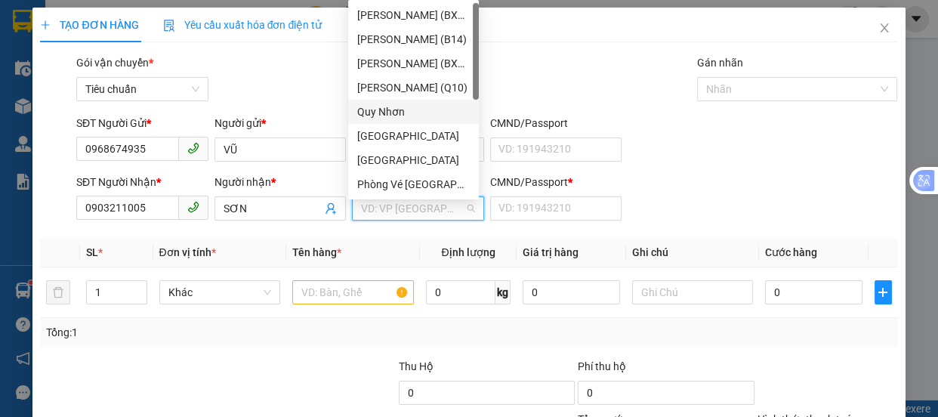
click at [399, 110] on div "Quy Nhơn" at bounding box center [413, 111] width 112 height 17
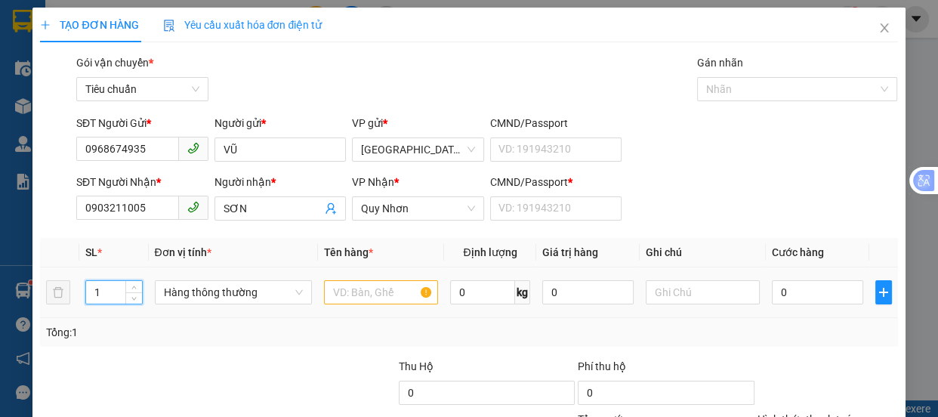
click at [111, 291] on input "1" at bounding box center [113, 292] width 55 height 23
type input "16"
click at [341, 290] on input "text" at bounding box center [381, 292] width 114 height 24
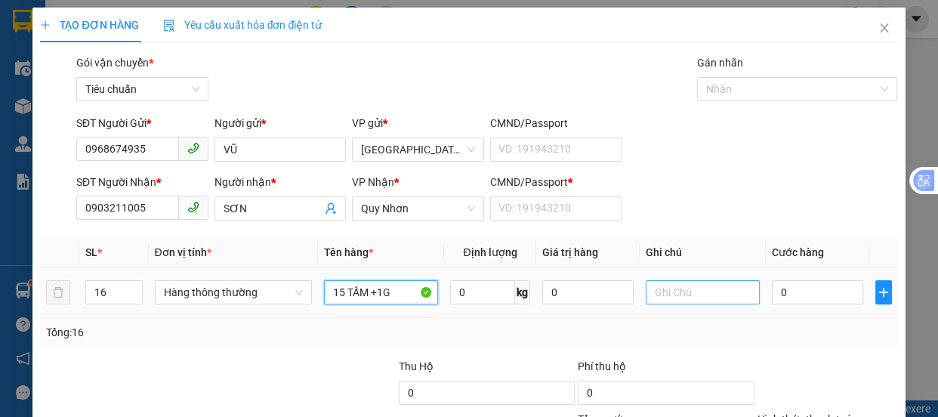
type input "15 TẤM +1G"
click at [673, 293] on input "text" at bounding box center [702, 292] width 114 height 24
type input "GIAO TẬN NƠI"
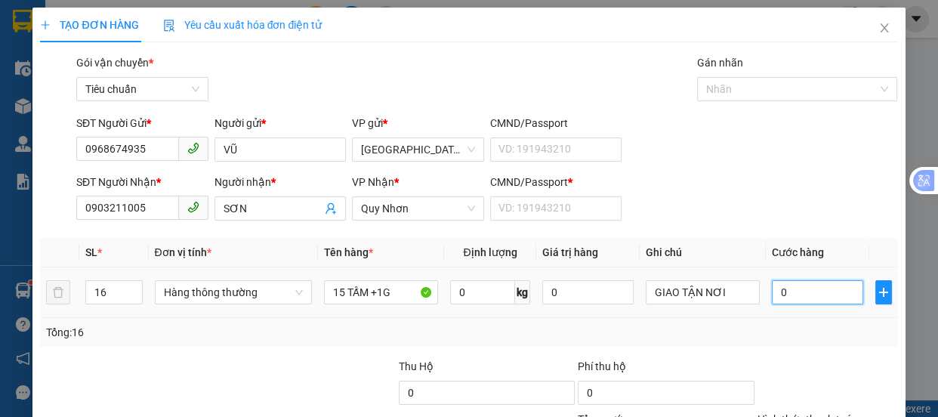
click at [787, 299] on input "0" at bounding box center [817, 292] width 91 height 24
type input "1"
type input "15"
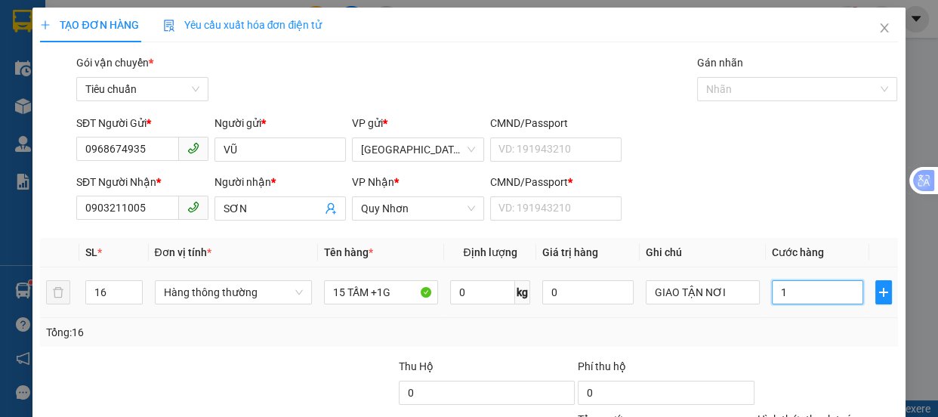
type input "15"
type input "150"
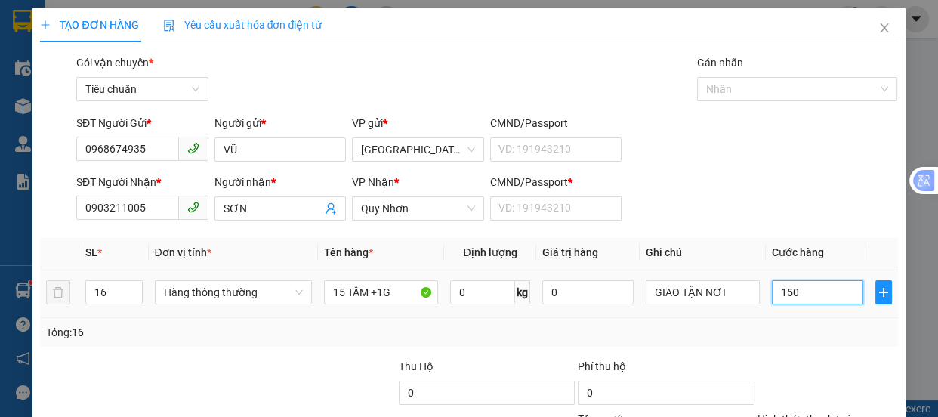
type input "1.500"
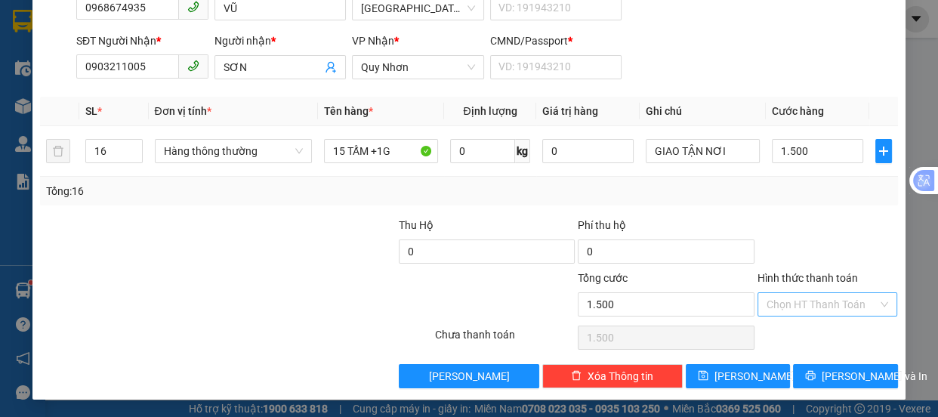
type input "1.500.000"
click at [808, 301] on input "Hình thức thanh toán" at bounding box center [822, 304] width 112 height 23
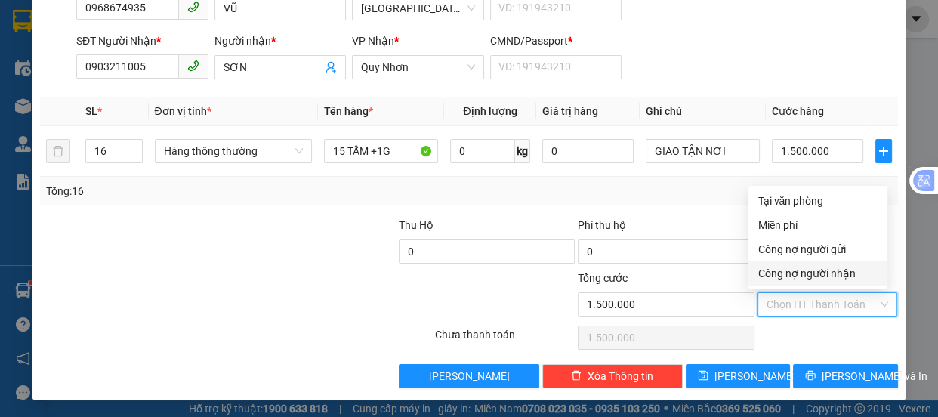
click at [844, 339] on div "Chọn HT Thanh Toán" at bounding box center [827, 337] width 143 height 30
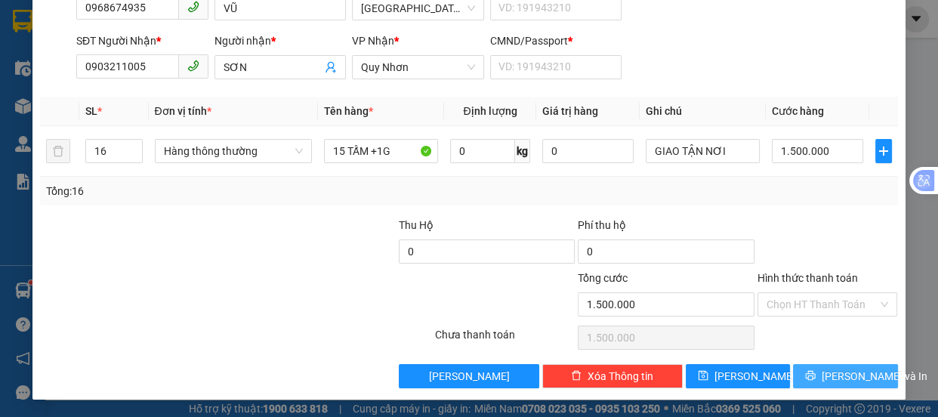
click at [843, 375] on span "[PERSON_NAME] và In" at bounding box center [874, 376] width 106 height 17
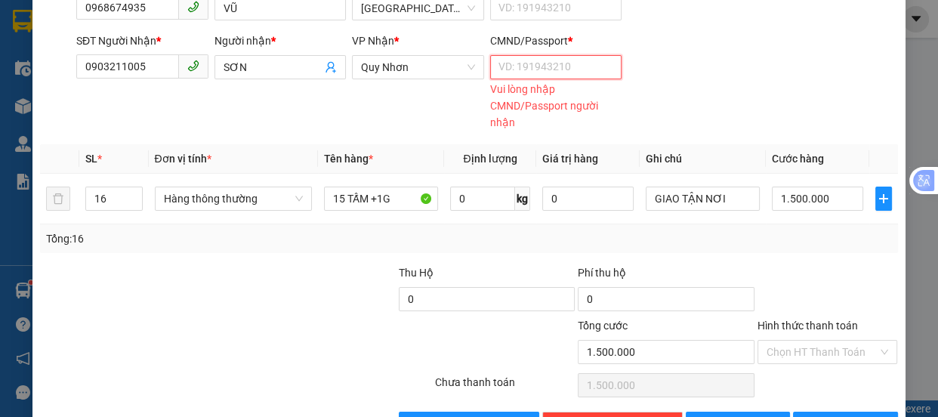
click at [585, 68] on input "CMND/Passport *" at bounding box center [556, 67] width 132 height 24
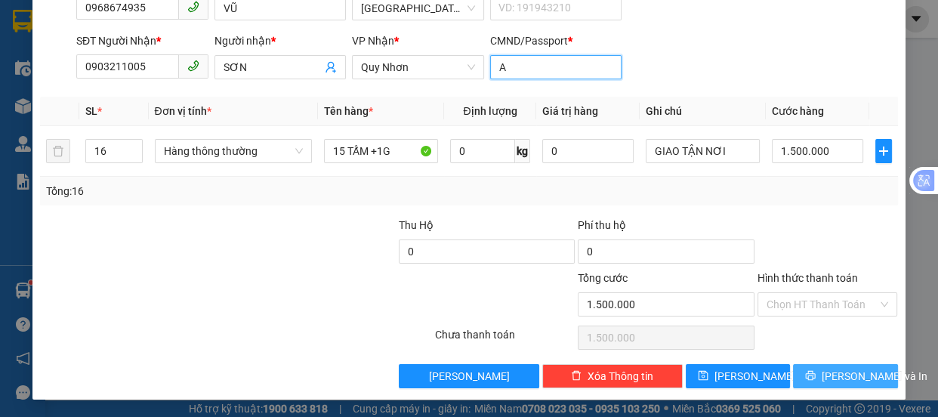
type input "A"
click at [849, 373] on span "[PERSON_NAME] và In" at bounding box center [874, 376] width 106 height 17
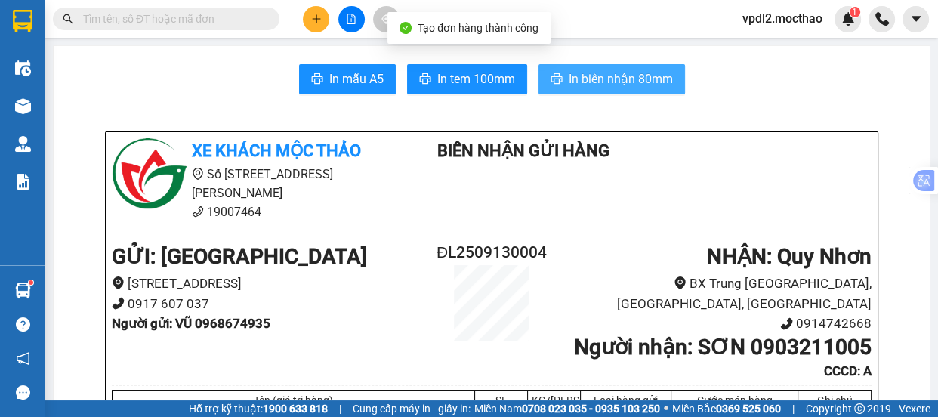
click at [637, 82] on span "In biên nhận 80mm" at bounding box center [620, 78] width 104 height 19
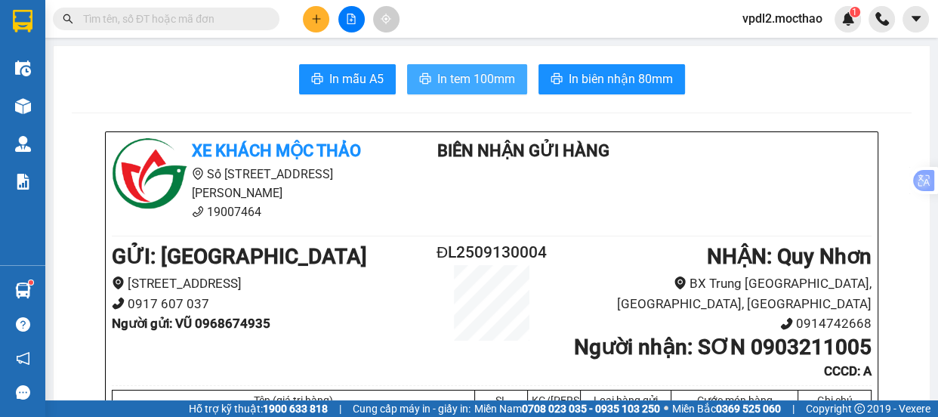
click at [479, 79] on span "In tem 100mm" at bounding box center [476, 78] width 78 height 19
click at [314, 17] on icon "plus" at bounding box center [316, 19] width 11 height 11
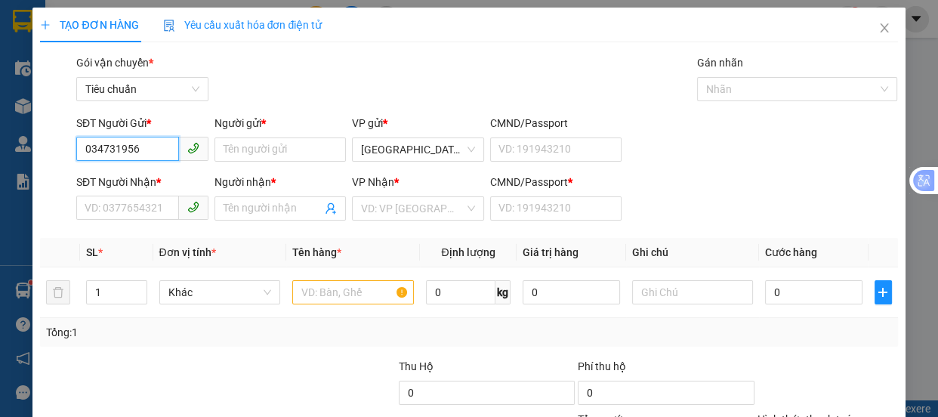
type input "0347319561"
click at [111, 180] on div "0347319561 - TUYỀN" at bounding box center [141, 179] width 112 height 17
type input "TUYỀN"
type input "0344089406"
type input "NGA"
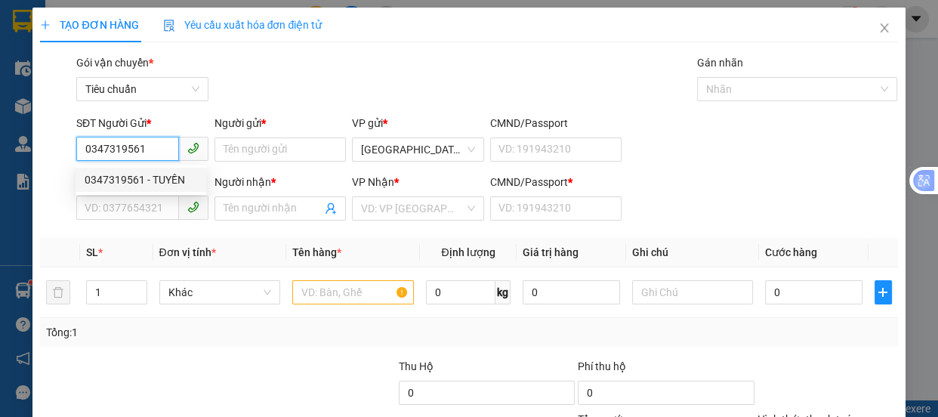
type input "A"
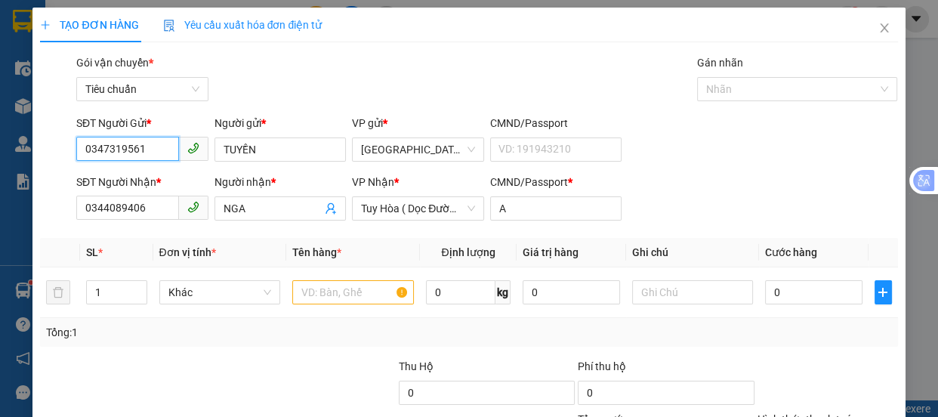
type input "300.000"
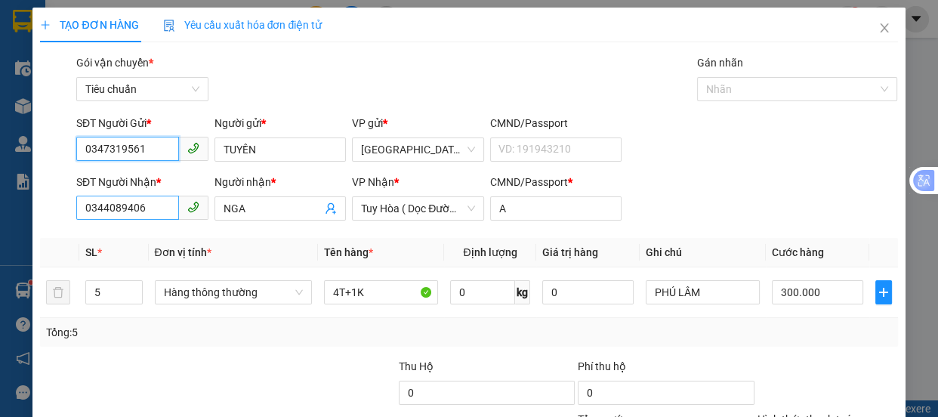
type input "0347319561"
click at [147, 214] on input "0344089406" at bounding box center [127, 208] width 103 height 24
type input "0"
type input "0338512041"
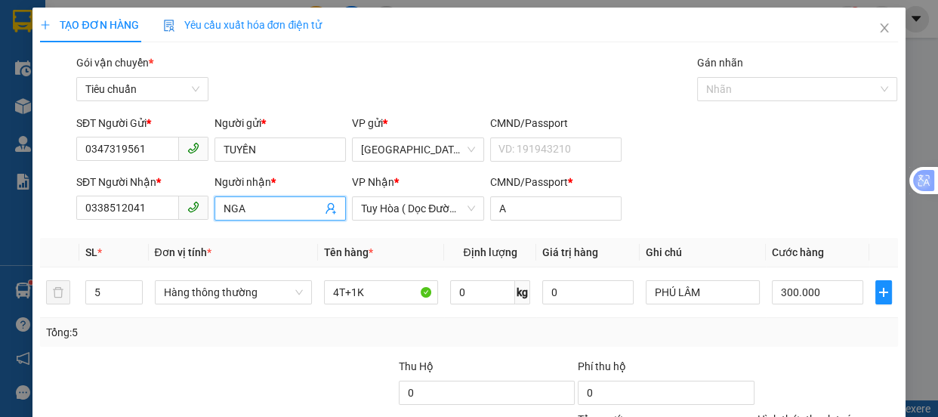
click at [263, 206] on input "NGA" at bounding box center [272, 208] width 99 height 17
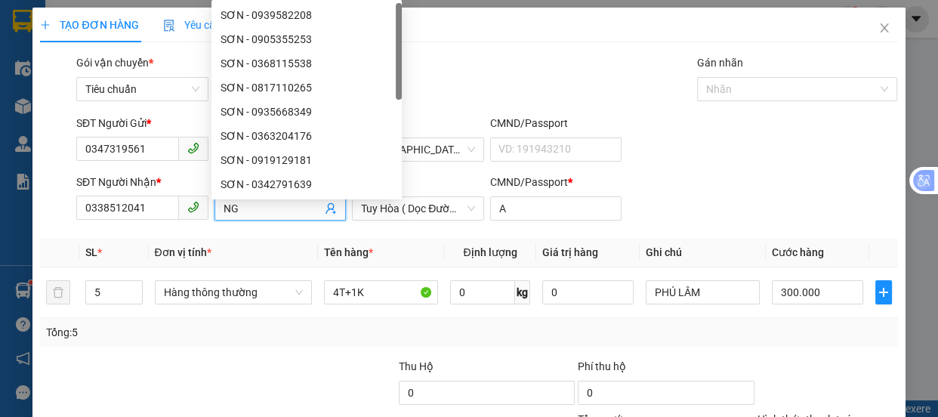
type input "N"
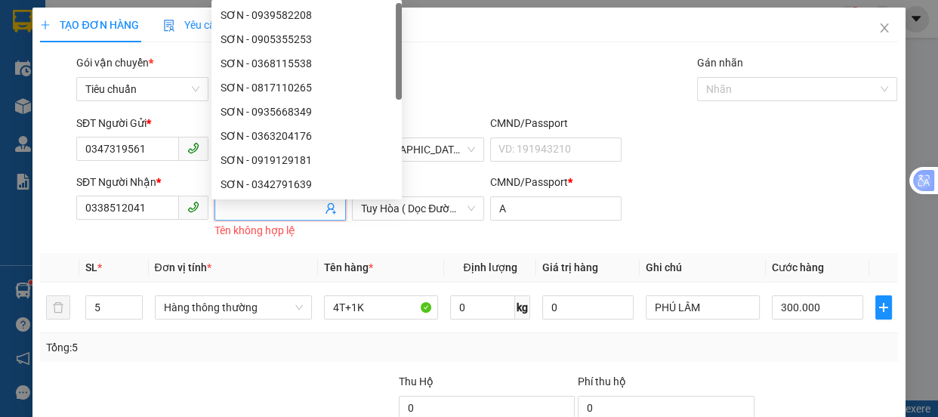
type input "T"
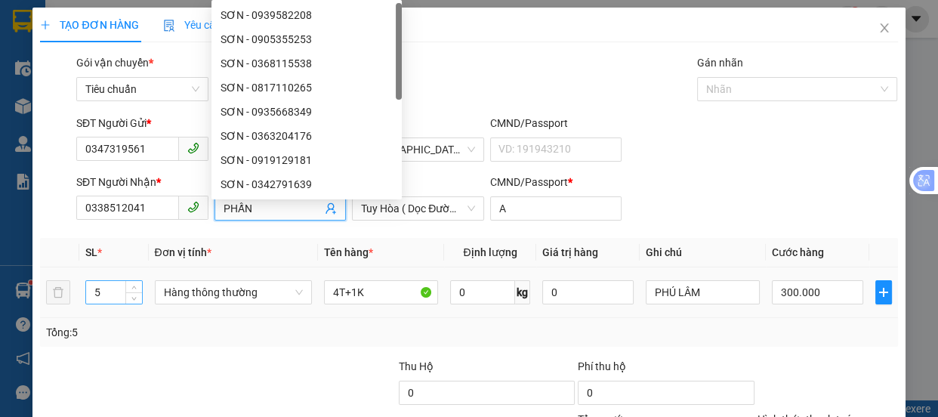
type input "PHẤN"
click at [106, 289] on input "5" at bounding box center [113, 292] width 55 height 23
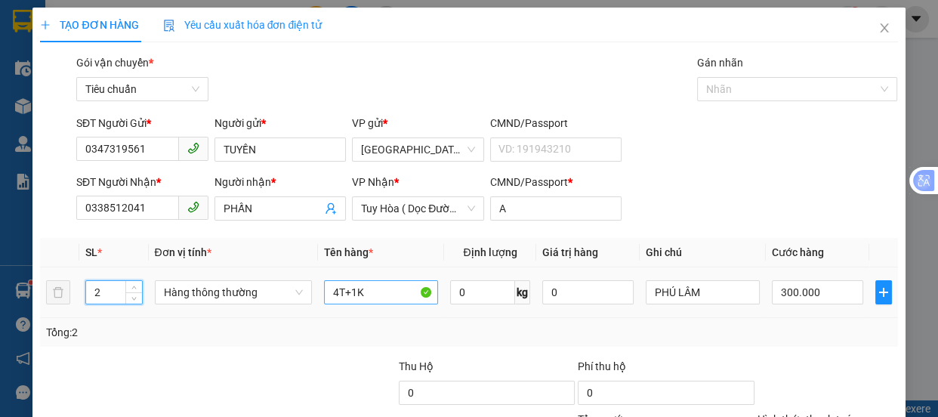
type input "2"
click at [376, 291] on input "4T+1K" at bounding box center [381, 292] width 114 height 24
type input "4"
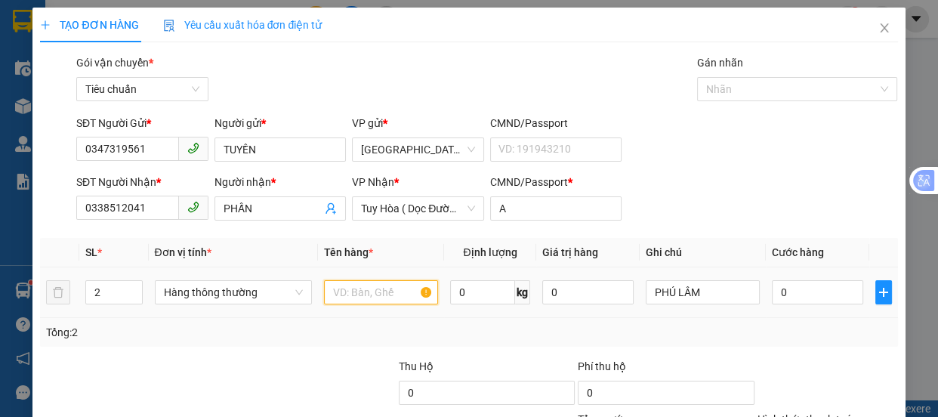
type input "0"
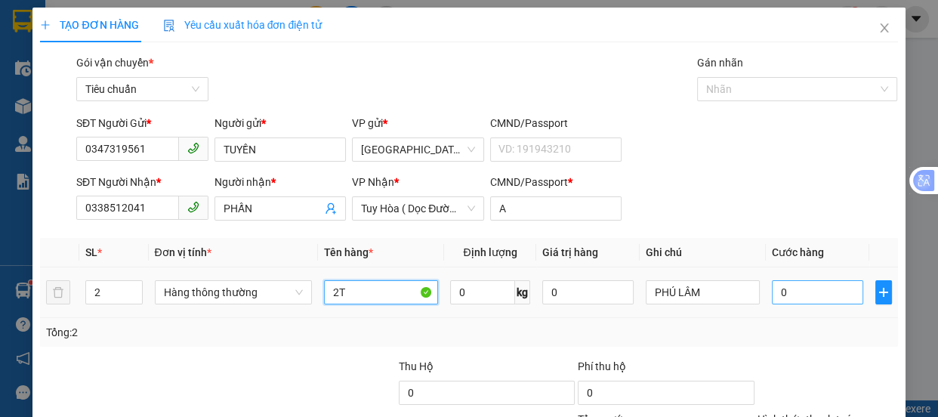
type input "2T"
click at [794, 293] on input "0" at bounding box center [817, 292] width 91 height 24
type input "1"
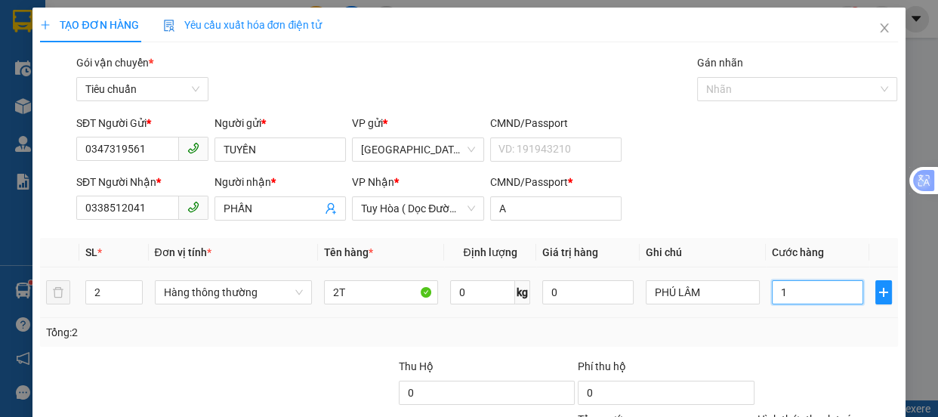
type input "10"
type input "100"
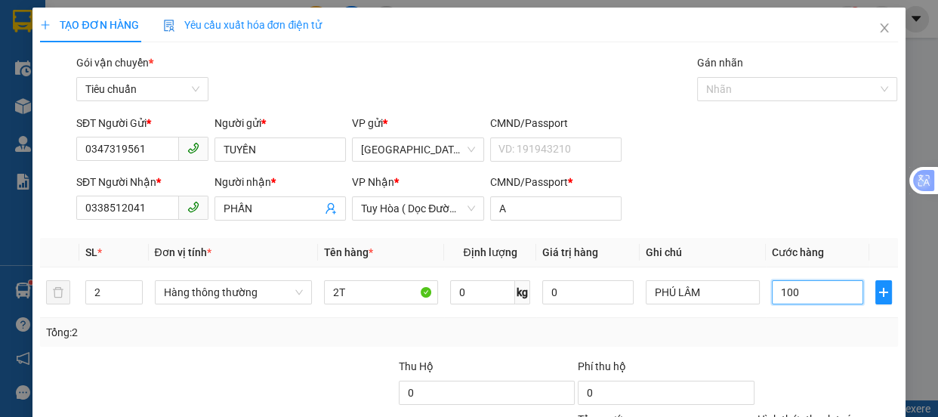
type input "100"
type input "100.000"
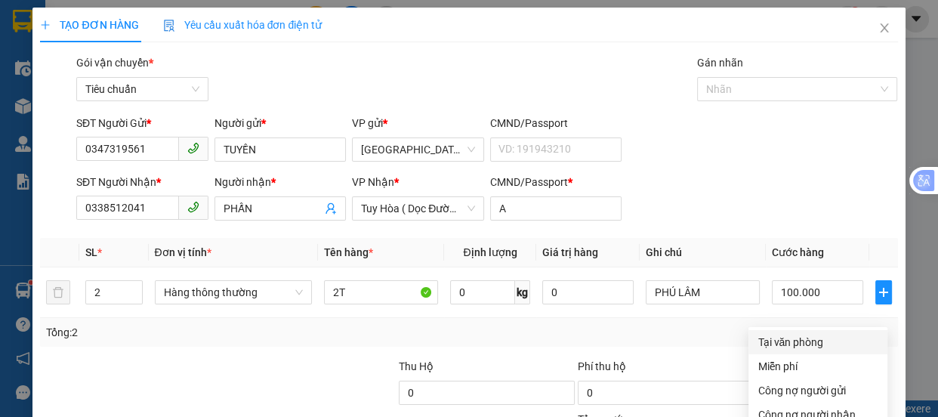
click at [800, 334] on div "Tại văn phòng" at bounding box center [817, 342] width 121 height 17
type input "0"
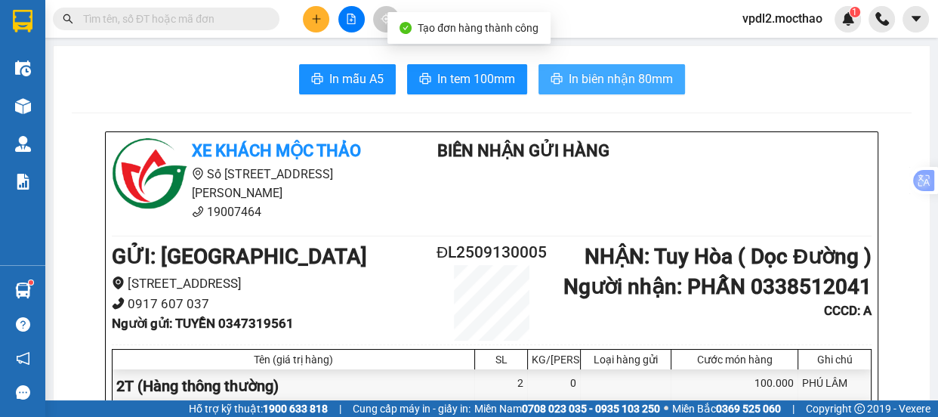
click at [612, 78] on span "In biên nhận 80mm" at bounding box center [620, 78] width 104 height 19
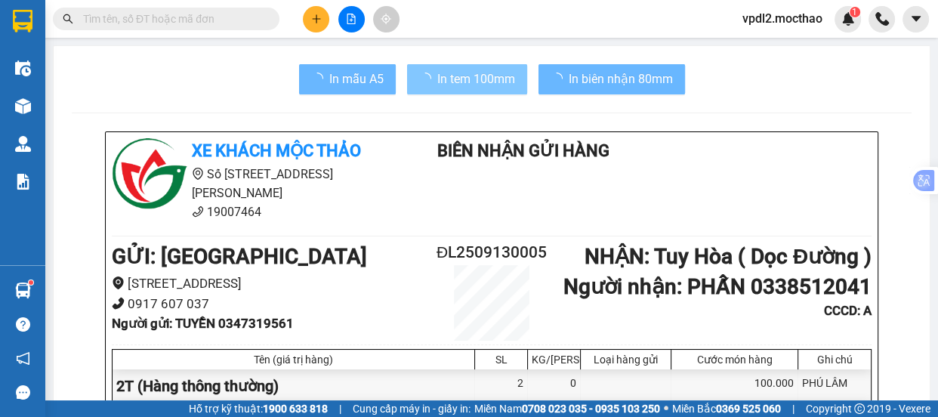
click at [468, 75] on span "In tem 100mm" at bounding box center [476, 78] width 78 height 19
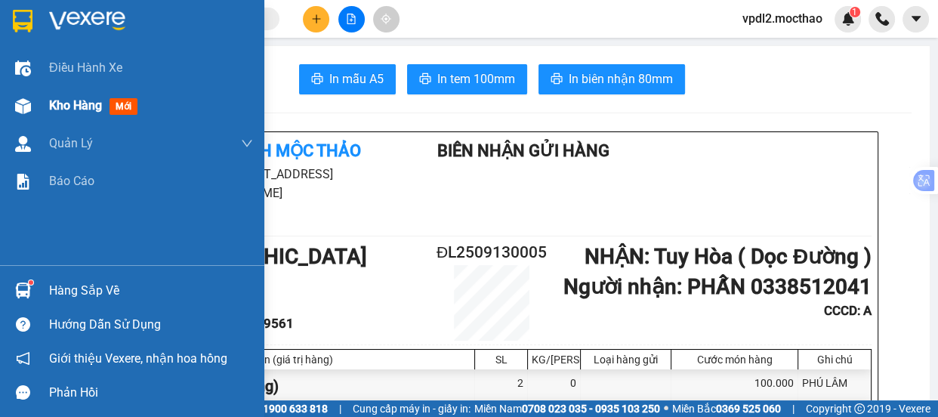
click at [71, 105] on span "Kho hàng" at bounding box center [75, 105] width 53 height 14
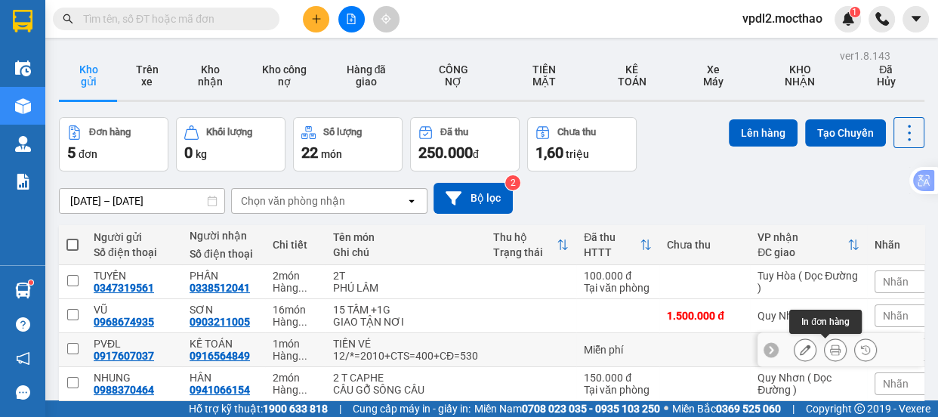
click at [830, 337] on button at bounding box center [834, 350] width 21 height 26
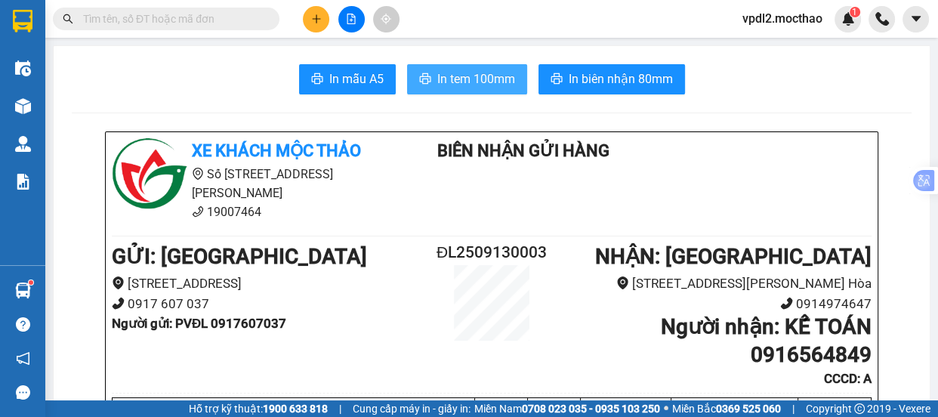
click at [506, 79] on span "In tem 100mm" at bounding box center [476, 78] width 78 height 19
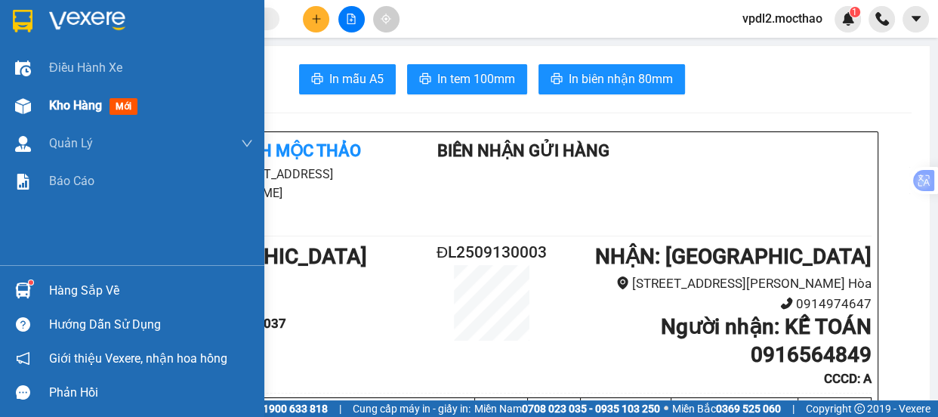
click at [69, 103] on span "Kho hàng" at bounding box center [75, 105] width 53 height 14
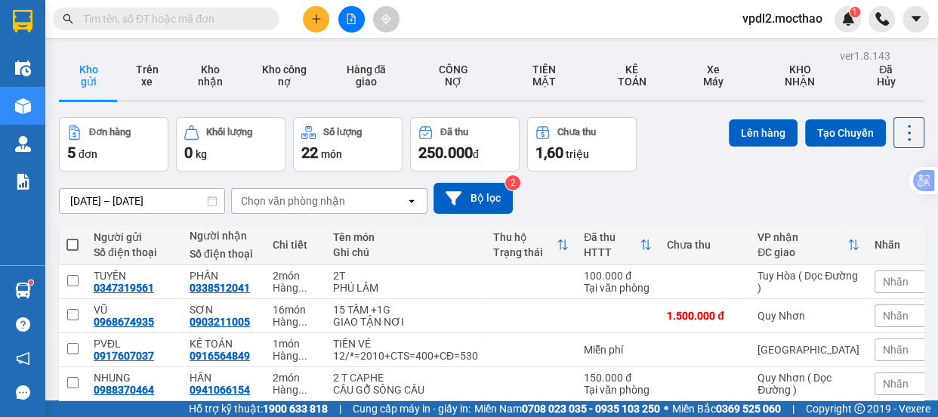
click at [75, 242] on span at bounding box center [72, 245] width 12 height 12
click at [72, 237] on input "checkbox" at bounding box center [72, 237] width 0 height 0
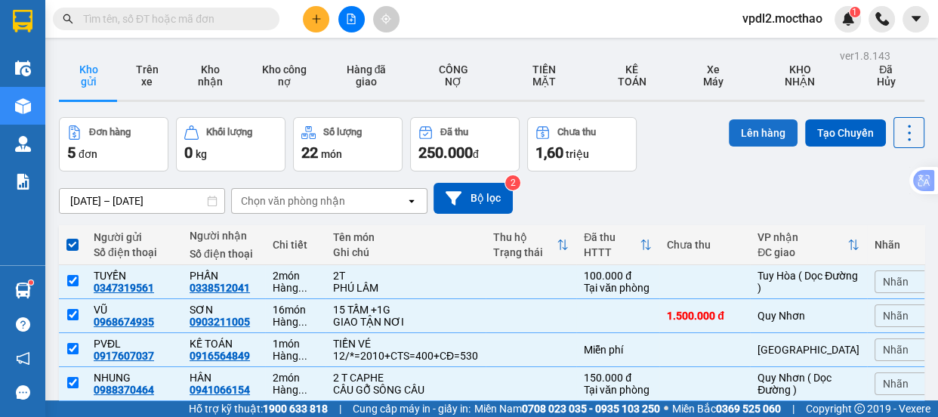
click at [757, 128] on button "Lên hàng" at bounding box center [763, 132] width 69 height 27
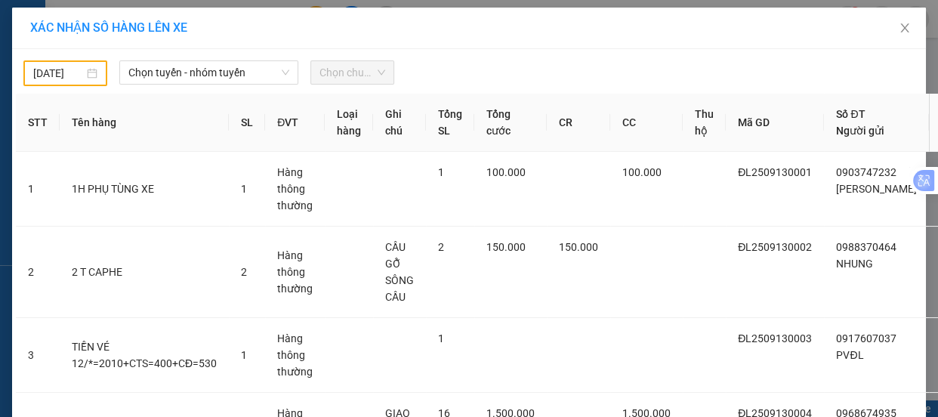
click at [88, 72] on div "[DATE]" at bounding box center [65, 73] width 64 height 17
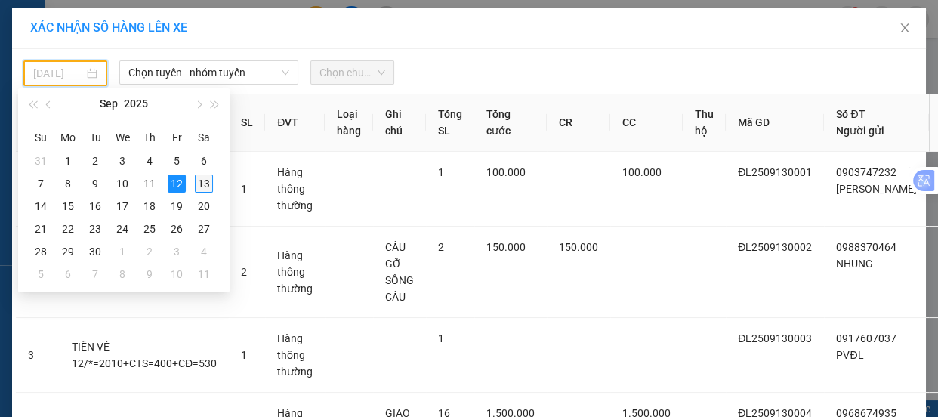
click at [204, 182] on div "13" at bounding box center [204, 183] width 18 height 18
type input "[DATE]"
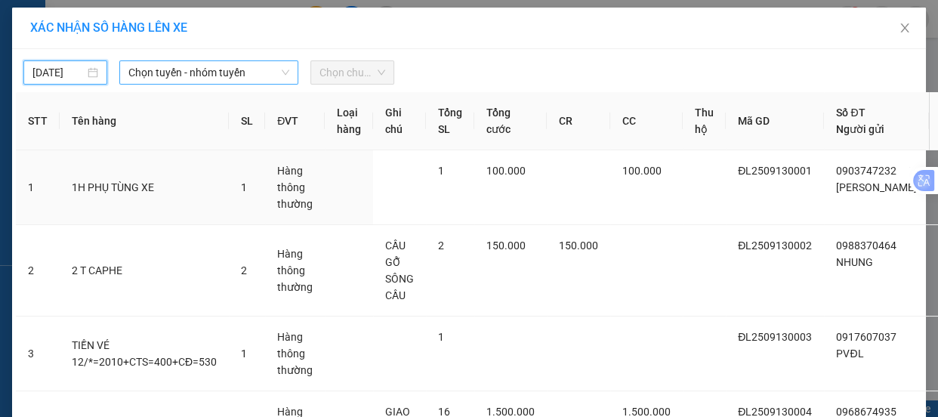
click at [204, 73] on span "Chọn tuyến - nhóm tuyến" at bounding box center [208, 72] width 161 height 23
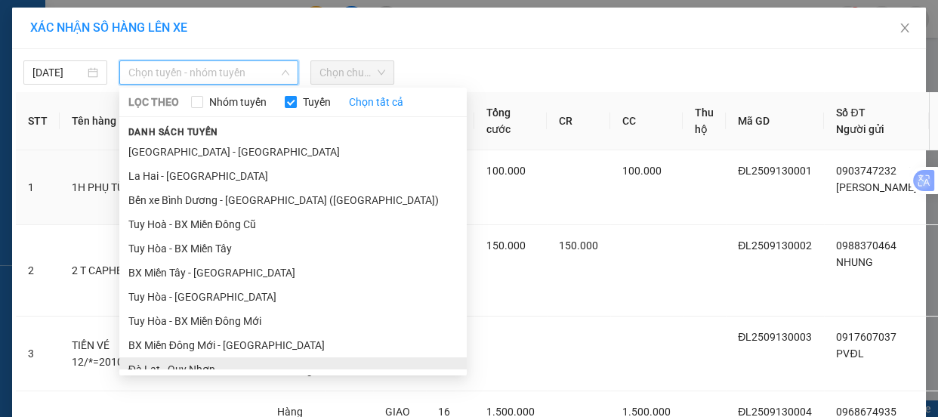
click at [193, 357] on li "Đà Lạt - Quy Nhơn" at bounding box center [292, 369] width 347 height 24
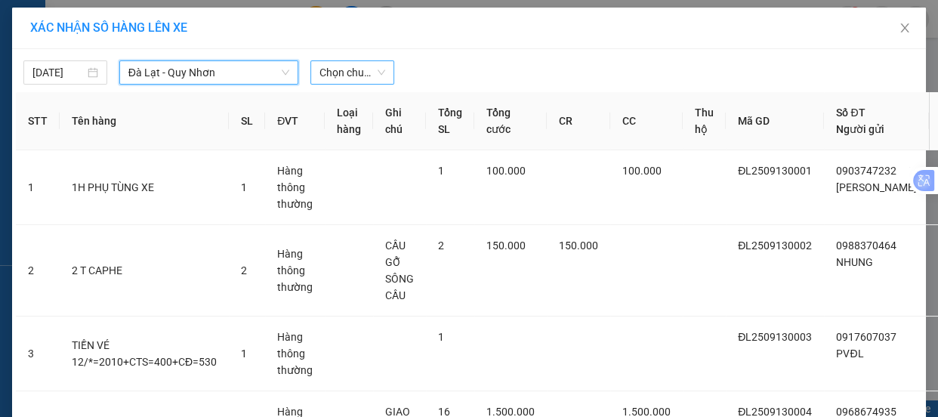
click at [337, 75] on span "Chọn chuyến" at bounding box center [352, 72] width 66 height 23
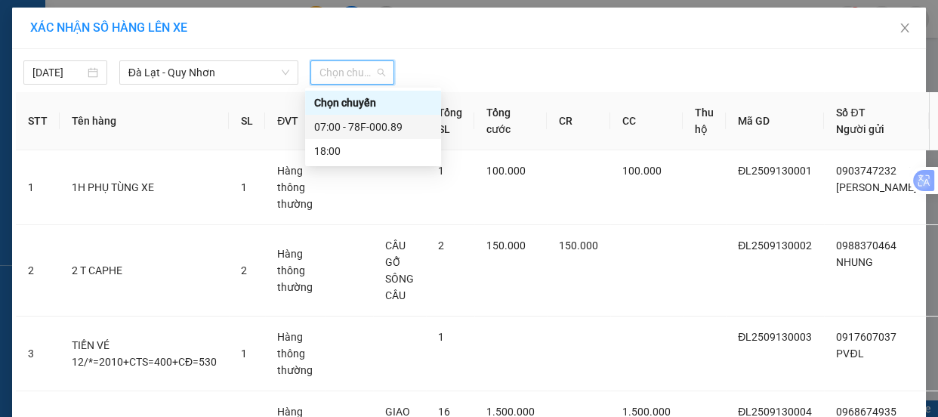
drag, startPoint x: 377, startPoint y: 125, endPoint x: 404, endPoint y: 177, distance: 59.4
click at [377, 125] on div "07:00 - 78F-000.89" at bounding box center [373, 127] width 118 height 17
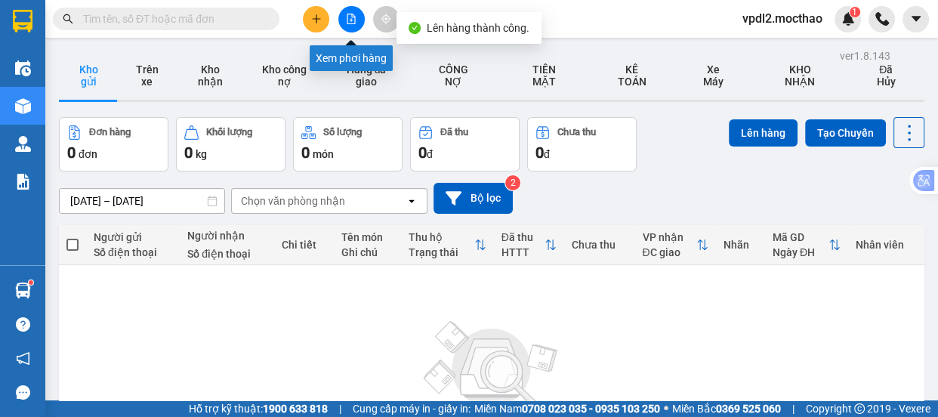
click at [352, 16] on icon "file-add" at bounding box center [351, 19] width 8 height 11
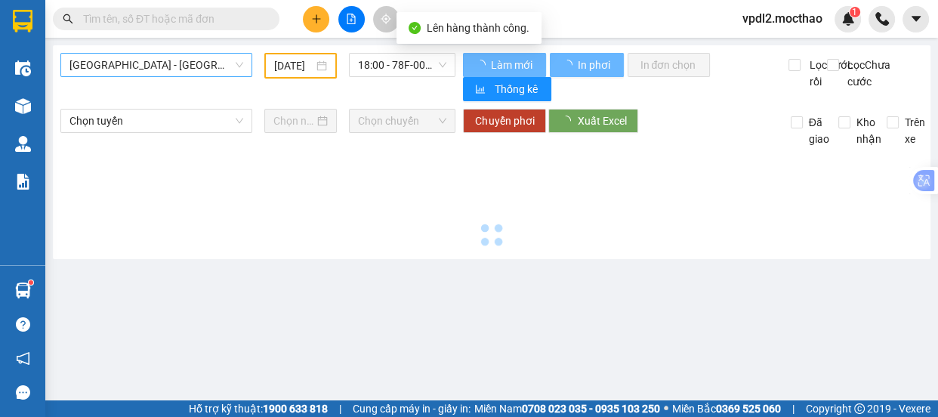
type input "[DATE]"
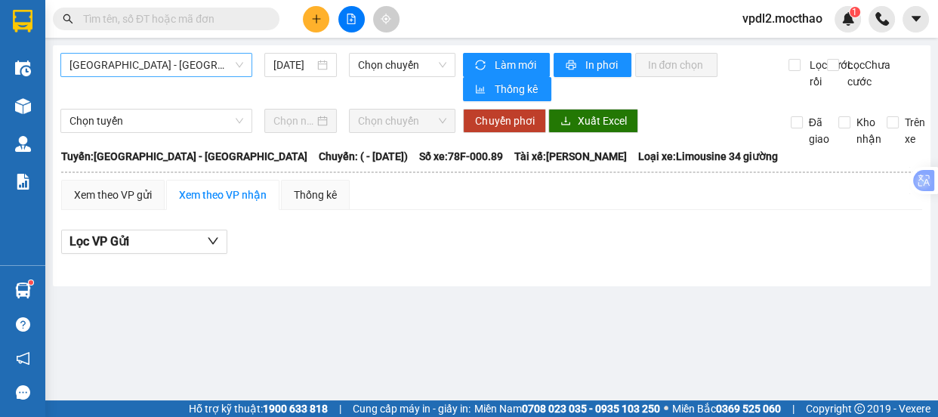
drag, startPoint x: 143, startPoint y: 54, endPoint x: 150, endPoint y: 70, distance: 17.2
click at [145, 54] on span "[GEOGRAPHIC_DATA] - [GEOGRAPHIC_DATA]" at bounding box center [156, 65] width 174 height 23
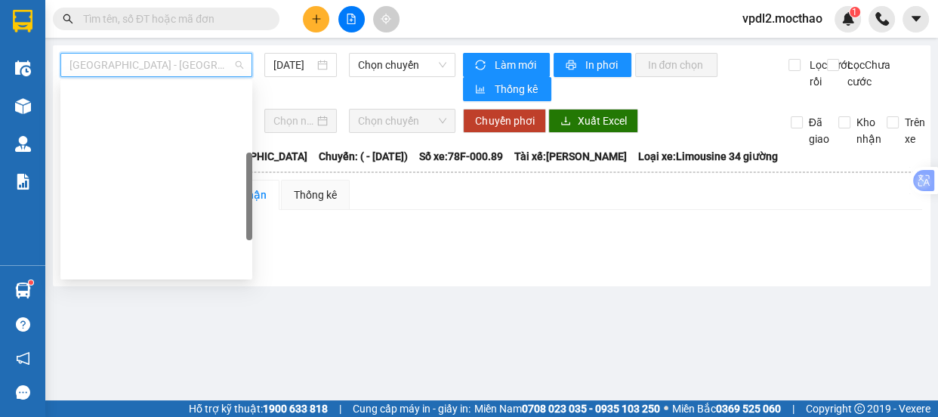
click at [137, 328] on div "Đà Lạt - Quy Nhơn" at bounding box center [156, 336] width 174 height 17
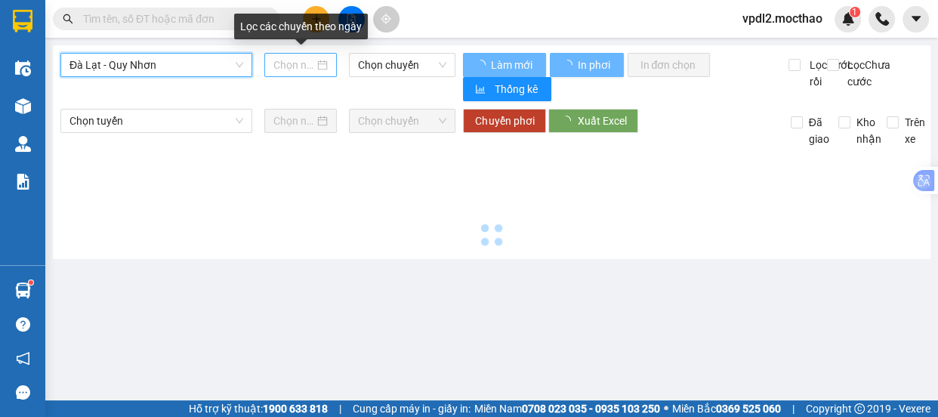
type input "[DATE]"
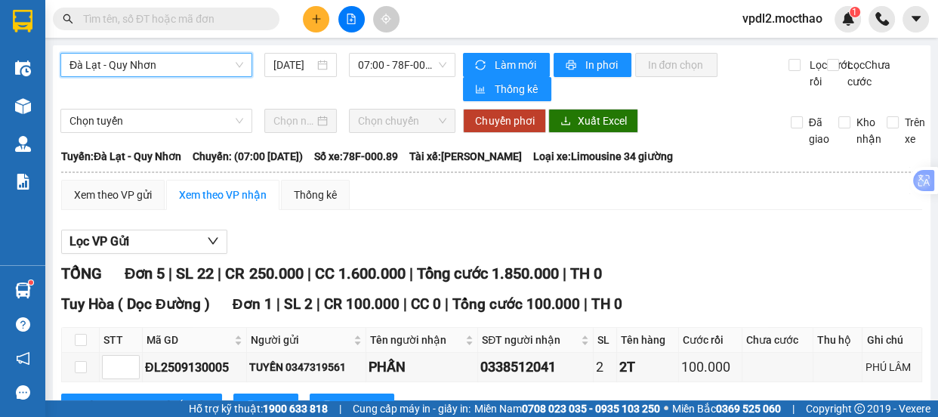
click at [262, 397] on span "In DS" at bounding box center [274, 405] width 24 height 17
